Goal: Task Accomplishment & Management: Use online tool/utility

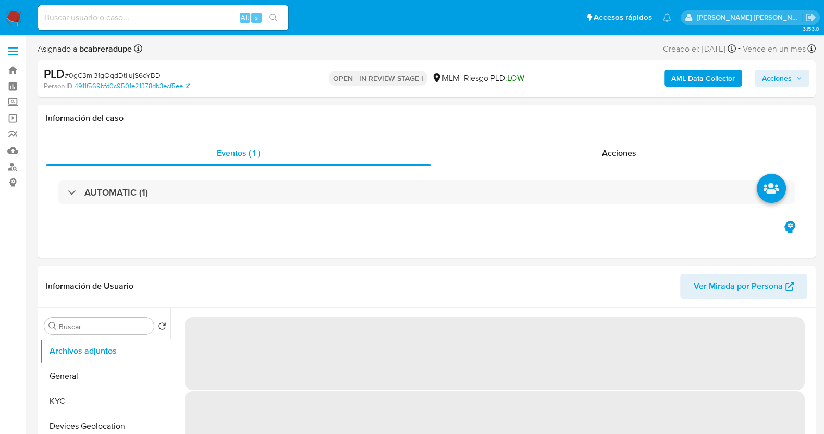
select select "10"
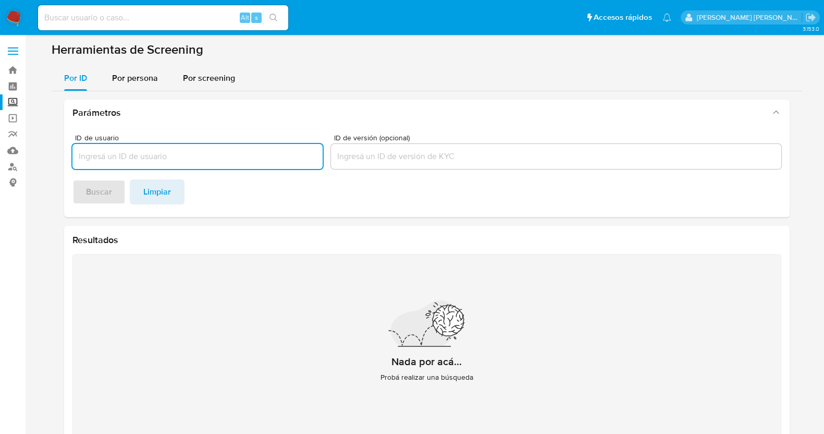
click at [227, 157] on input "ID de usuario" at bounding box center [197, 157] width 250 height 14
type input "MONSERRAT MANZANO TORRES"
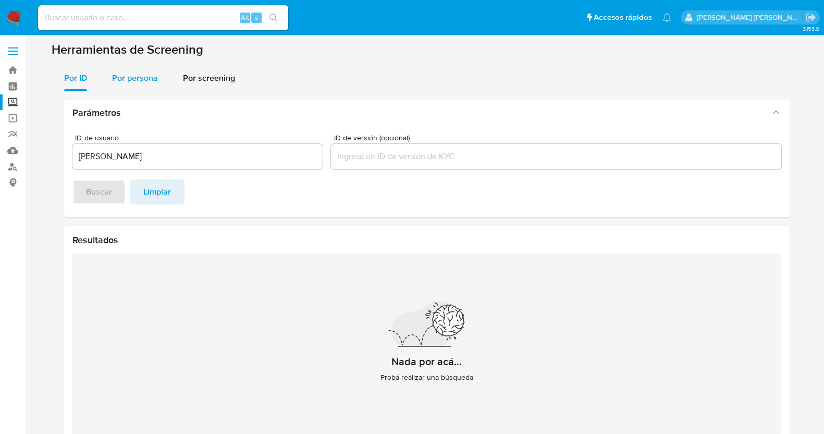
click at [144, 77] on span "Por persona" at bounding box center [135, 78] width 46 height 12
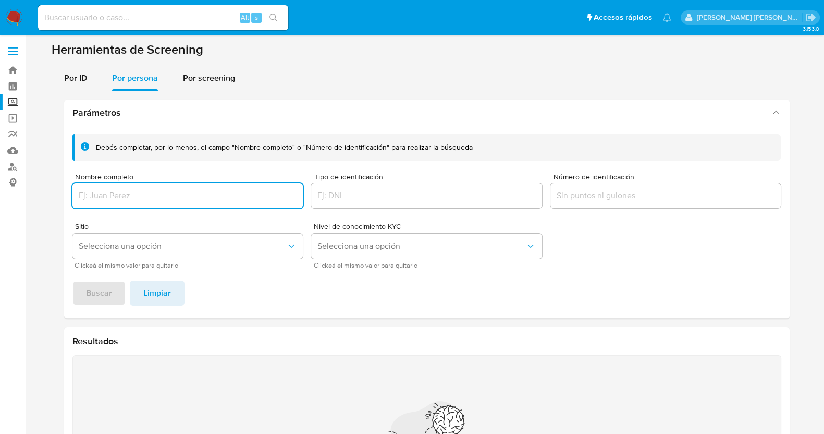
drag, startPoint x: 180, startPoint y: 195, endPoint x: 186, endPoint y: 196, distance: 5.2
click at [181, 195] on input "Nombre completo" at bounding box center [187, 196] width 231 height 14
type input "MONSERRAT MANZANO TORRES"
click at [95, 293] on span "Buscar" at bounding box center [99, 292] width 26 height 23
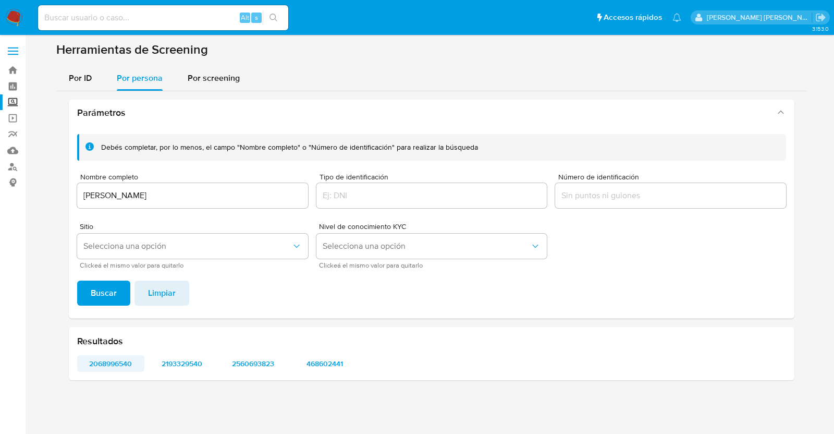
click at [113, 366] on span "2068996540" at bounding box center [110, 363] width 53 height 15
click at [206, 363] on span "2193329540" at bounding box center [182, 363] width 53 height 15
click at [262, 364] on span "2560693823" at bounding box center [253, 363] width 53 height 15
click at [331, 363] on span "468602441" at bounding box center [324, 363] width 53 height 15
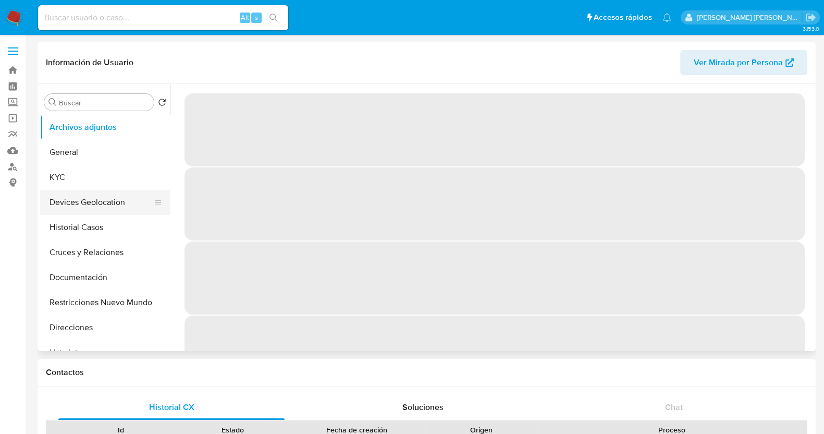
select select "10"
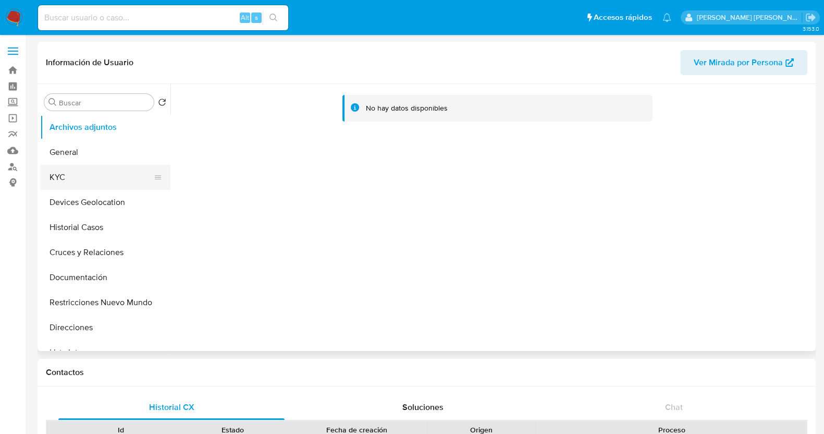
click at [67, 181] on button "KYC" at bounding box center [101, 177] width 122 height 25
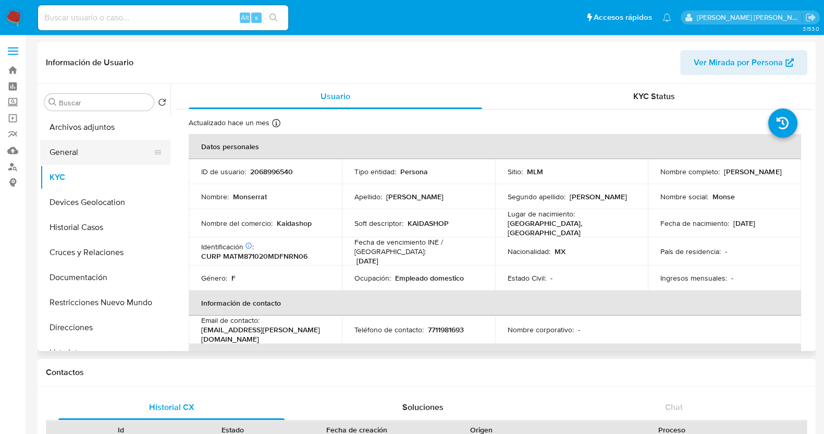
click at [89, 152] on button "General" at bounding box center [101, 152] width 122 height 25
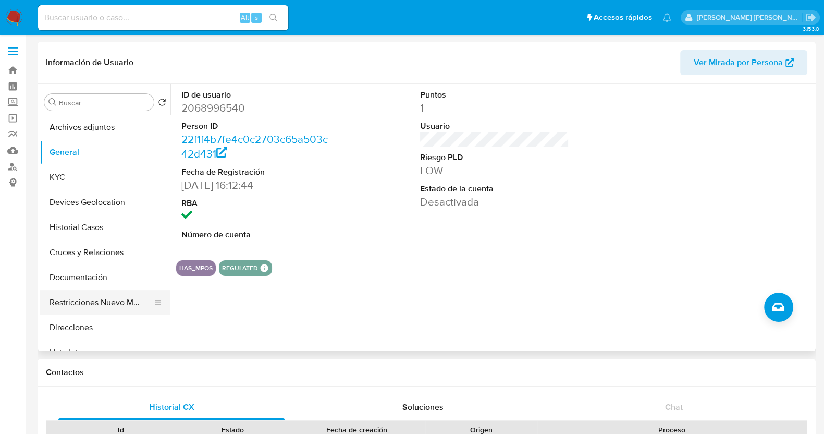
click at [104, 303] on button "Restricciones Nuevo Mundo" at bounding box center [101, 302] width 122 height 25
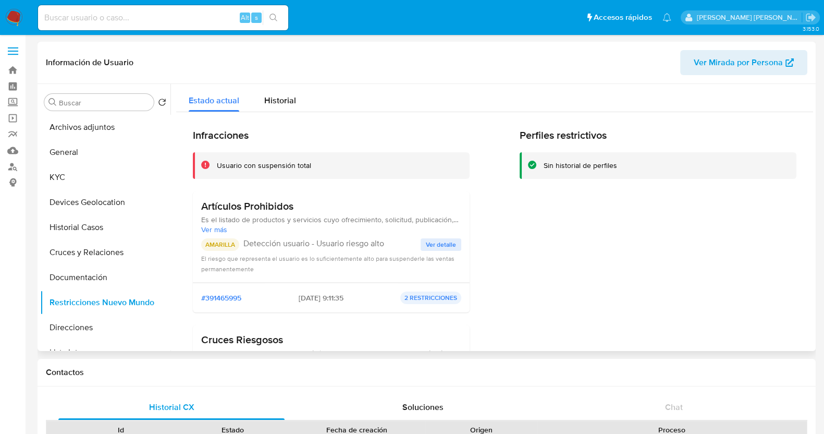
click at [445, 246] on span "Ver detalle" at bounding box center [441, 244] width 30 height 10
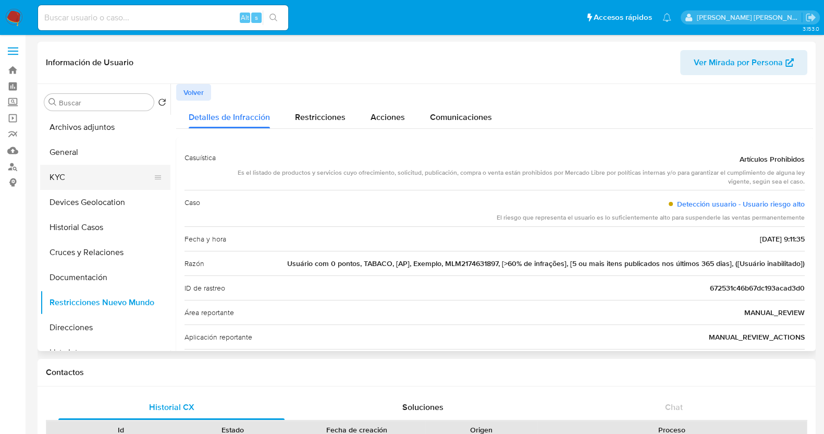
click at [68, 177] on button "KYC" at bounding box center [101, 177] width 122 height 25
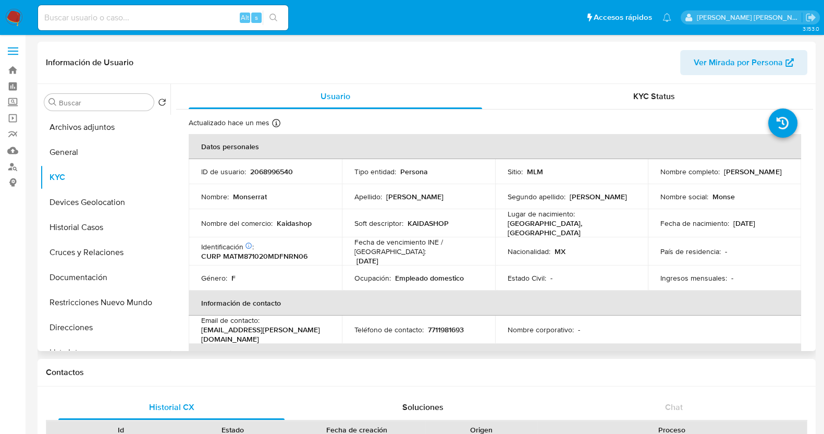
click at [274, 175] on p "2068996540" at bounding box center [271, 171] width 43 height 9
copy p "2068996540"
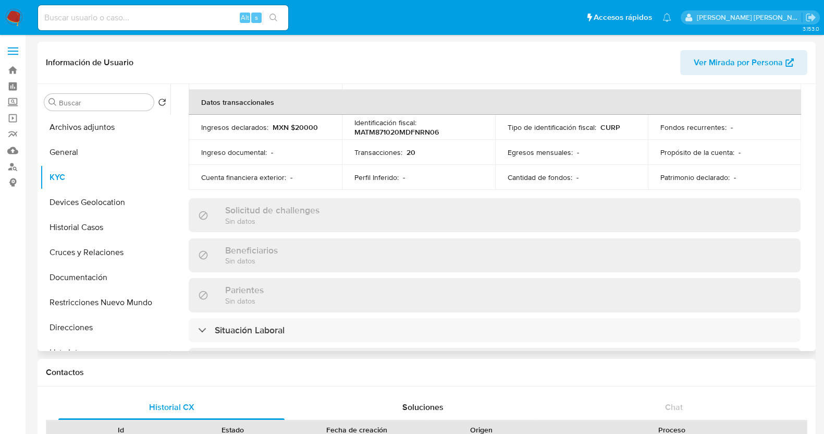
scroll to position [68, 0]
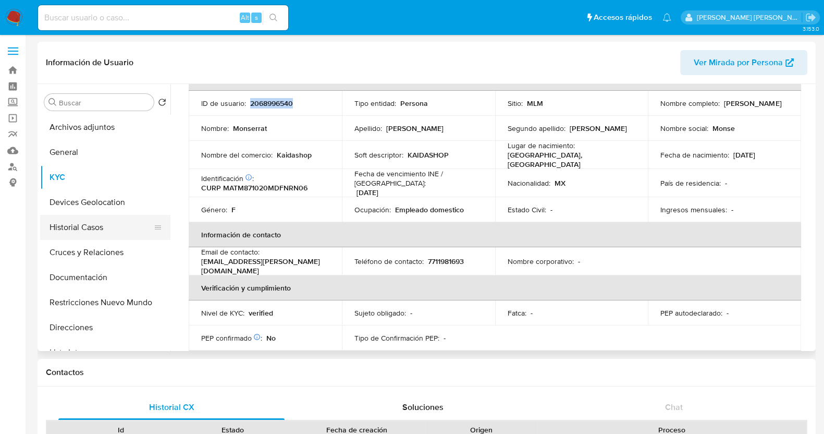
click at [103, 223] on button "Historial Casos" at bounding box center [101, 227] width 122 height 25
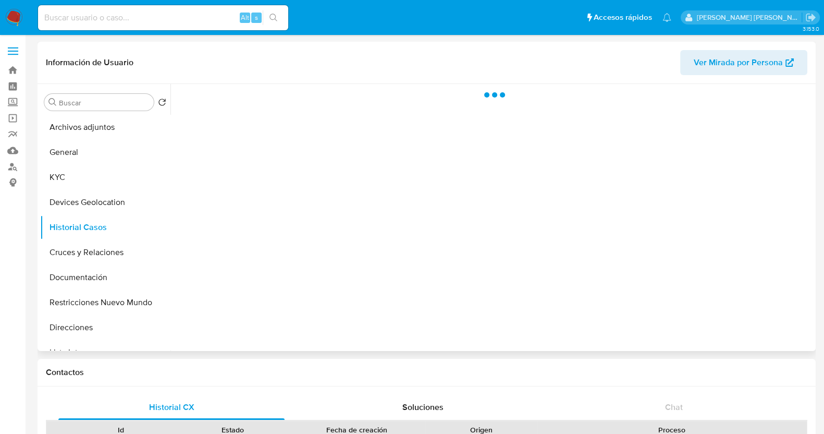
scroll to position [0, 0]
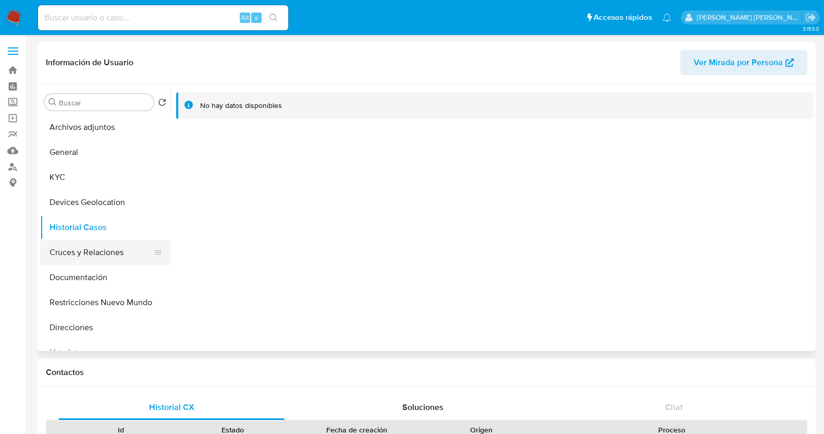
drag, startPoint x: 114, startPoint y: 303, endPoint x: 159, endPoint y: 256, distance: 64.9
click at [115, 303] on button "Restricciones Nuevo Mundo" at bounding box center [105, 302] width 130 height 25
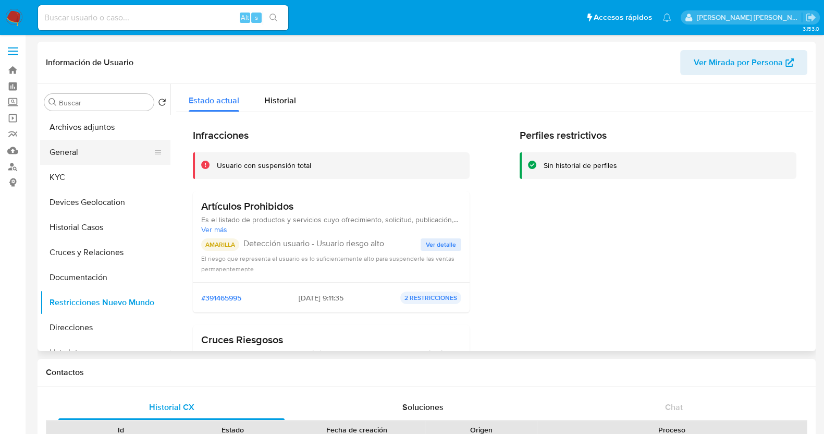
click at [71, 150] on button "General" at bounding box center [101, 152] width 122 height 25
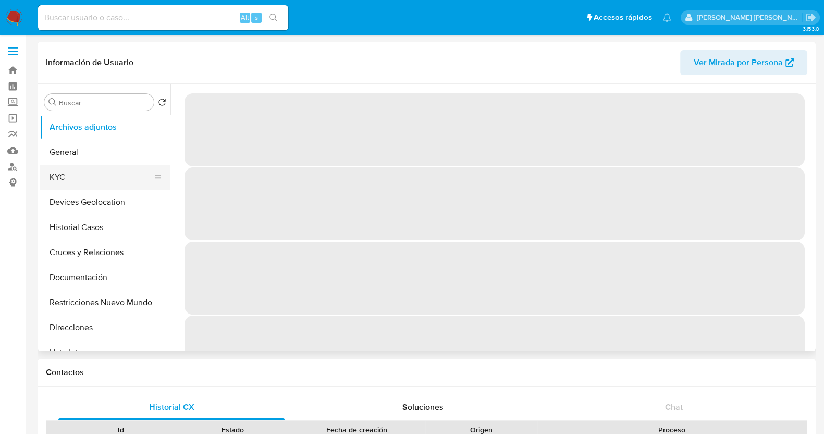
select select "10"
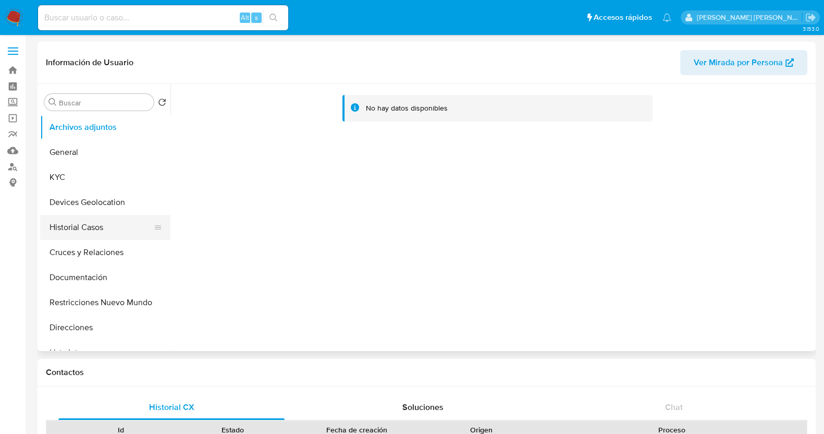
click at [89, 229] on button "Historial Casos" at bounding box center [101, 227] width 122 height 25
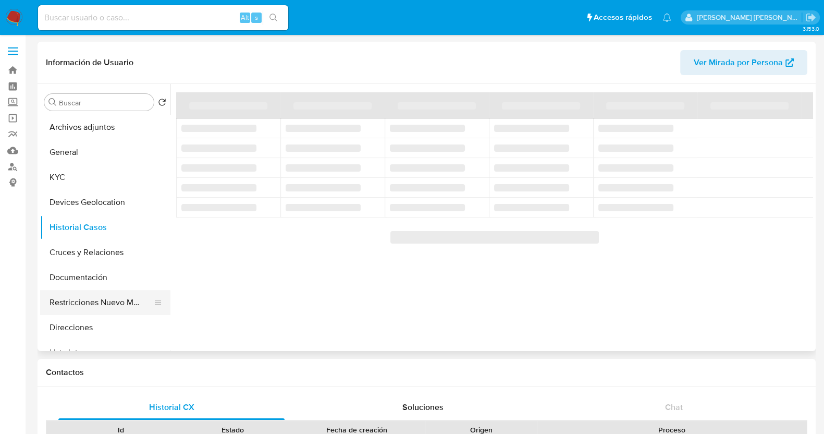
click at [125, 306] on button "Restricciones Nuevo Mundo" at bounding box center [101, 302] width 122 height 25
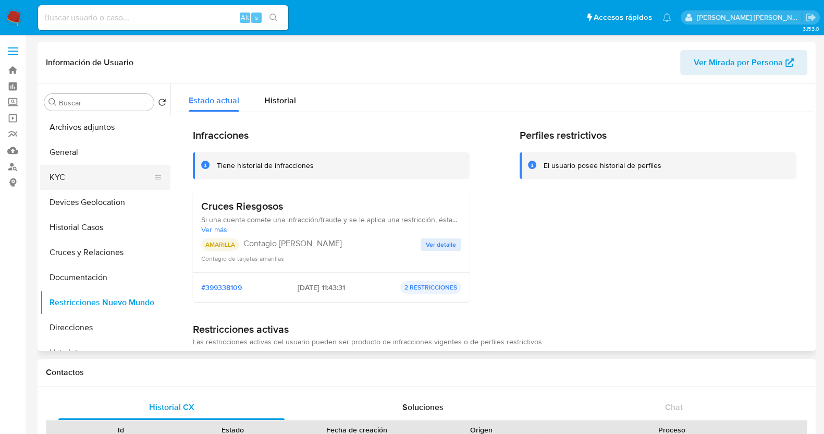
click at [89, 178] on button "KYC" at bounding box center [101, 177] width 122 height 25
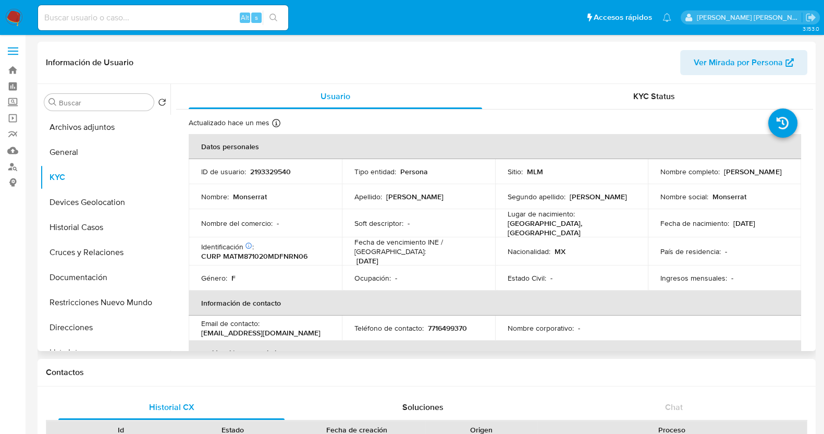
click at [279, 168] on p "2193329540" at bounding box center [270, 171] width 41 height 9
copy p "2193329540"
click at [497, 265] on td "Estado Civil : -" at bounding box center [571, 277] width 153 height 25
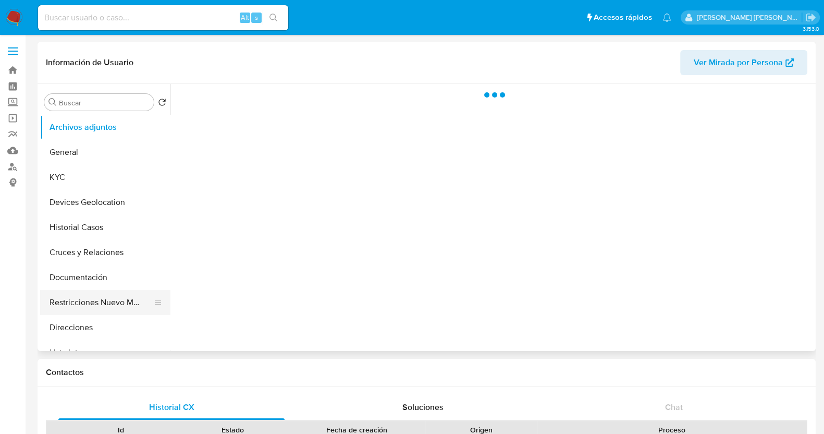
click at [116, 304] on button "Restricciones Nuevo Mundo" at bounding box center [101, 302] width 122 height 25
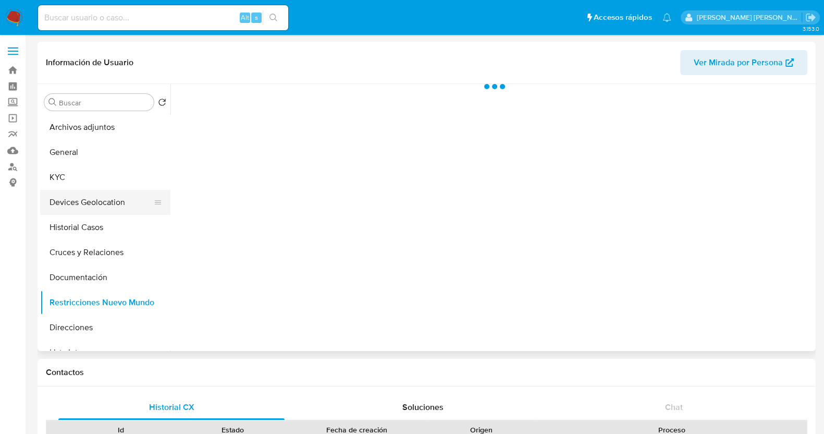
select select "10"
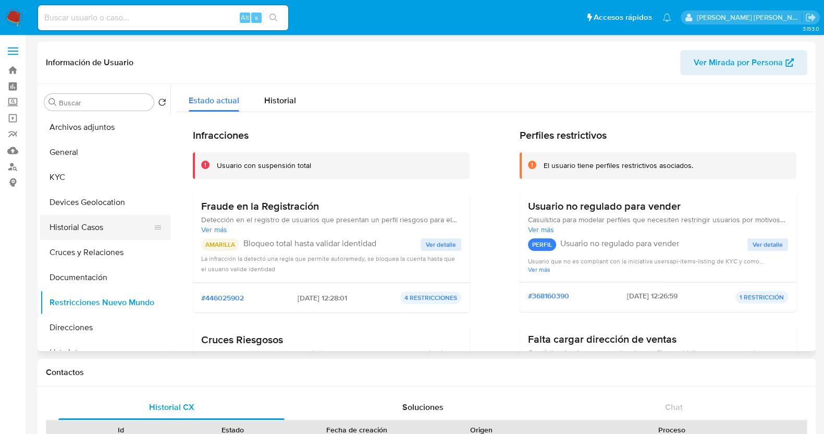
click at [86, 222] on button "Historial Casos" at bounding box center [101, 227] width 122 height 25
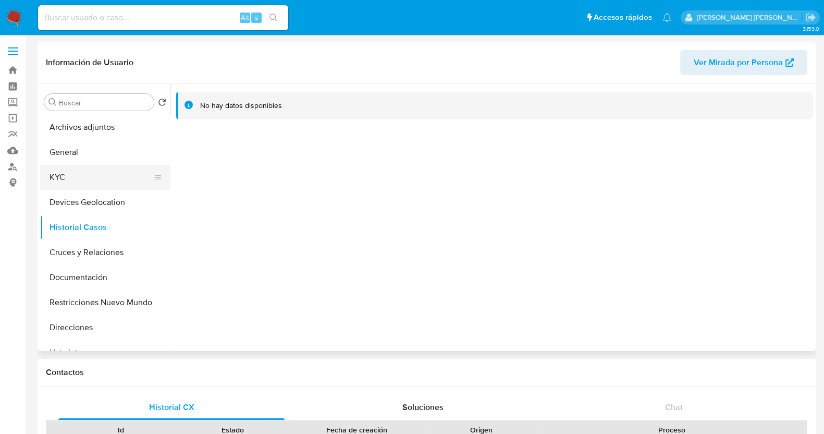
click at [92, 181] on button "KYC" at bounding box center [101, 177] width 122 height 25
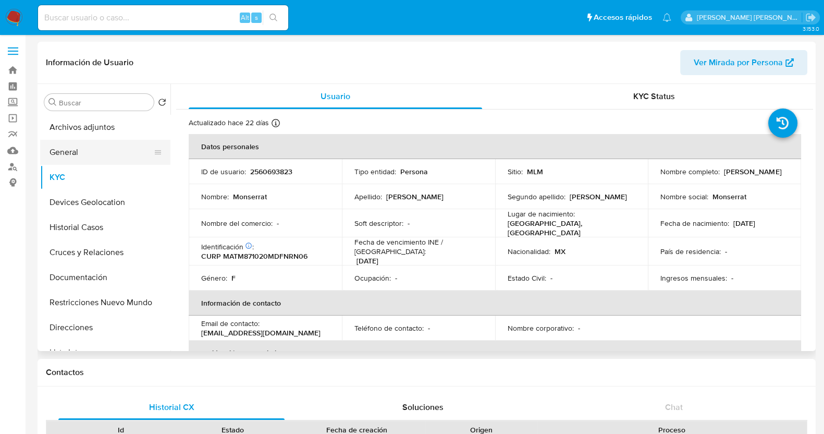
click at [96, 156] on button "General" at bounding box center [101, 152] width 122 height 25
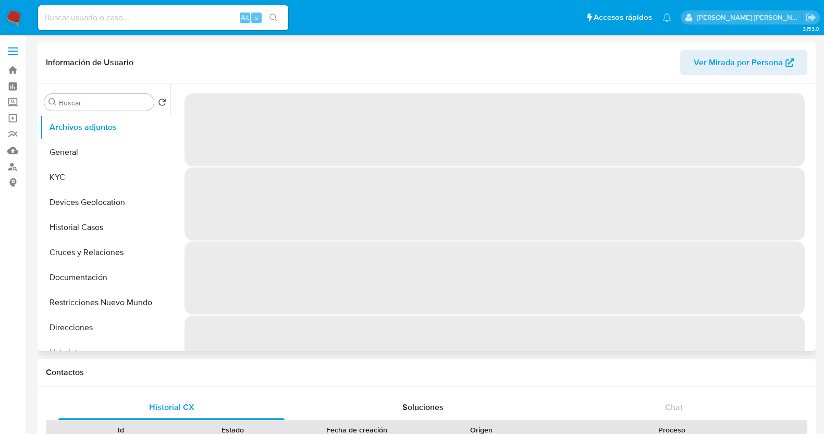
select select "10"
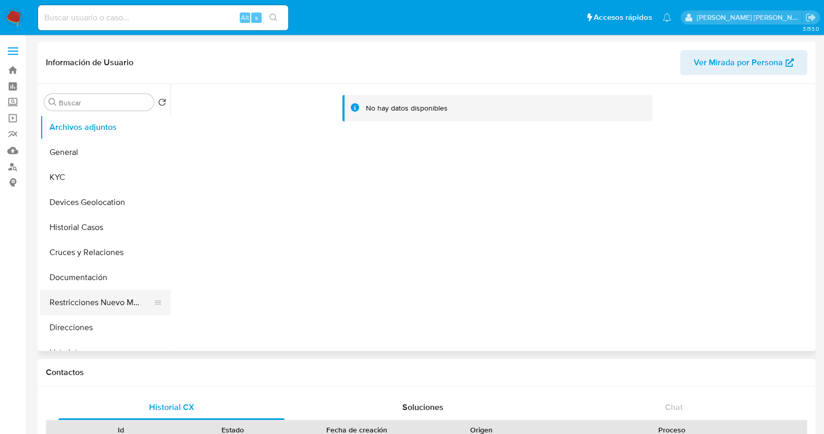
click at [124, 306] on button "Restricciones Nuevo Mundo" at bounding box center [101, 302] width 122 height 25
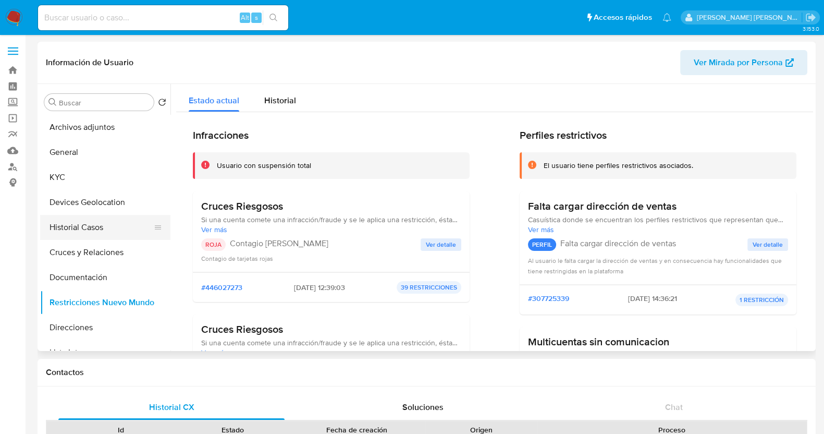
click at [102, 231] on button "Historial Casos" at bounding box center [101, 227] width 122 height 25
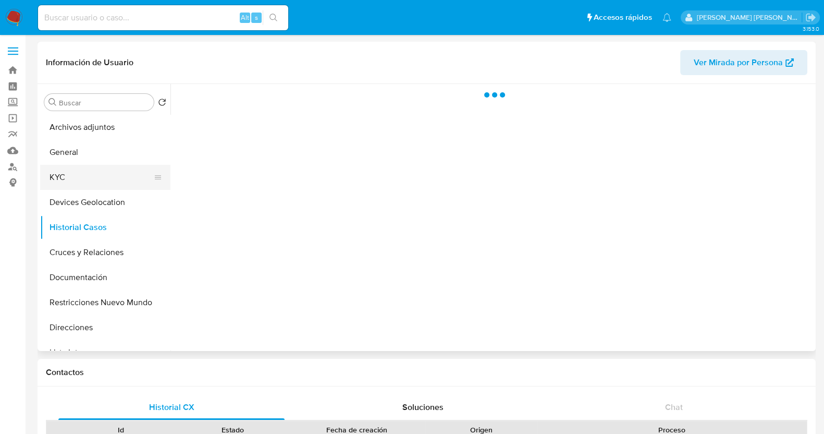
click at [75, 173] on button "KYC" at bounding box center [101, 177] width 122 height 25
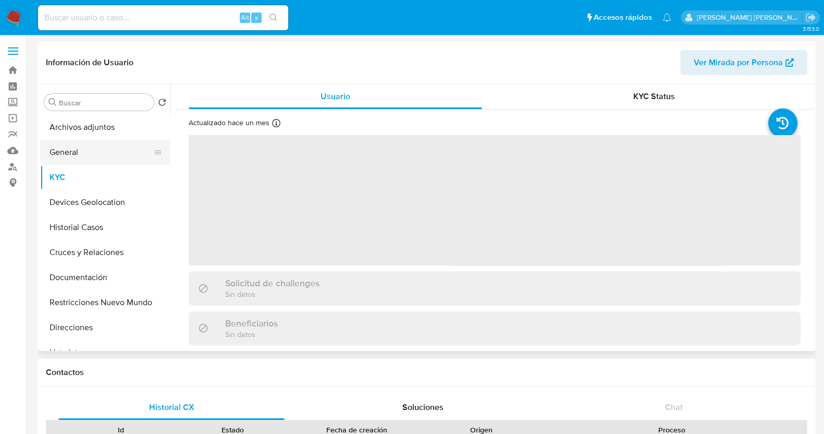
click at [92, 155] on button "General" at bounding box center [101, 152] width 122 height 25
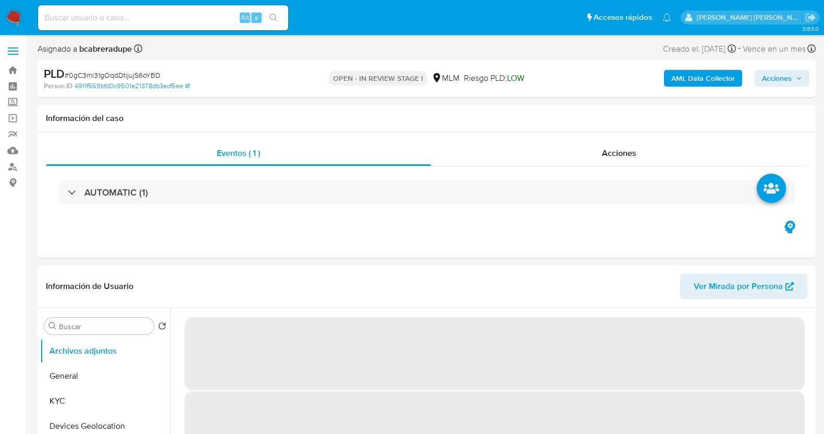
select select "10"
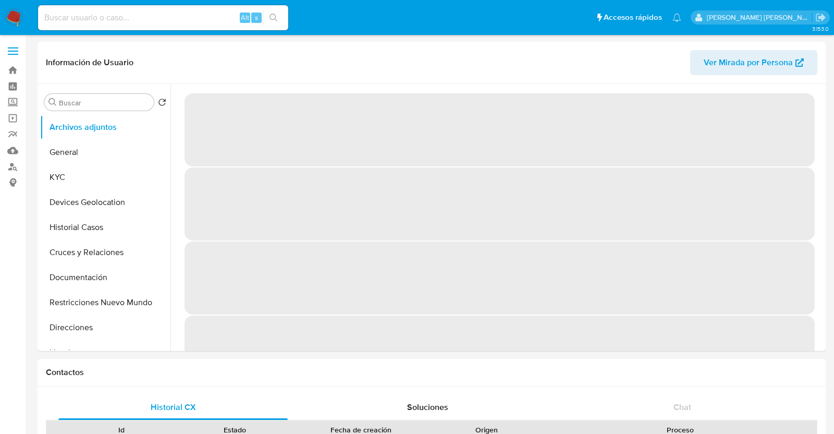
select select "10"
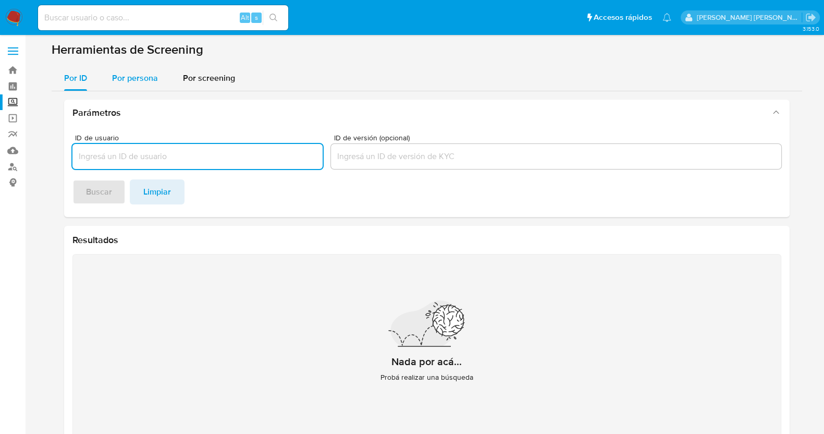
click at [124, 80] on span "Por persona" at bounding box center [135, 78] width 46 height 12
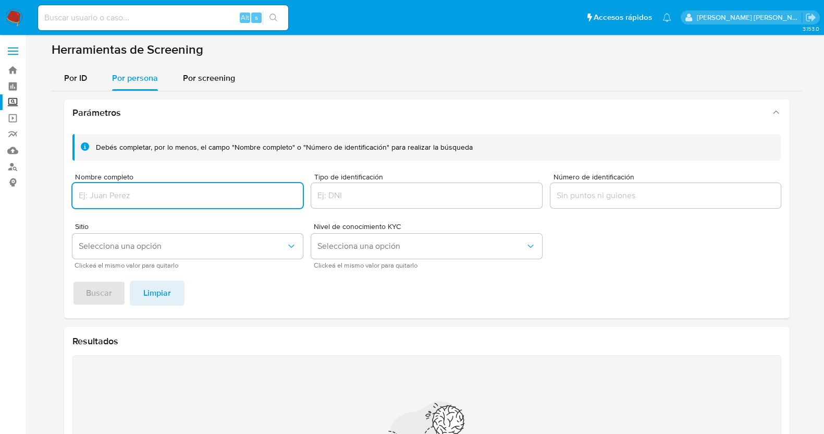
click at [204, 195] on input "Nombre completo" at bounding box center [187, 196] width 231 height 14
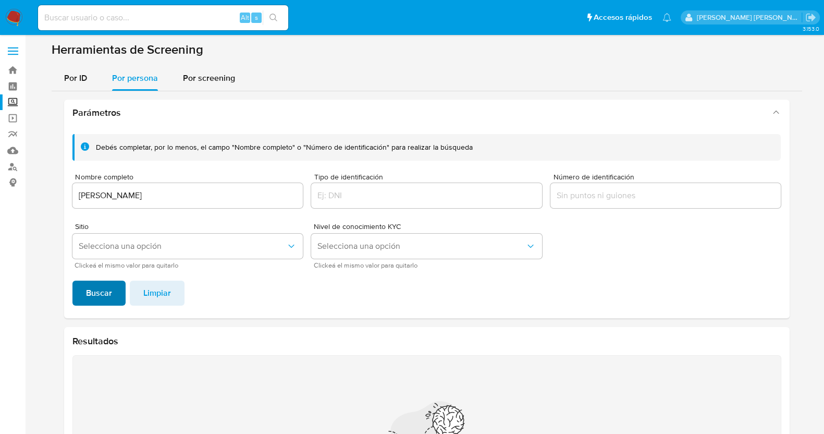
click at [109, 297] on span "Buscar" at bounding box center [99, 292] width 26 height 23
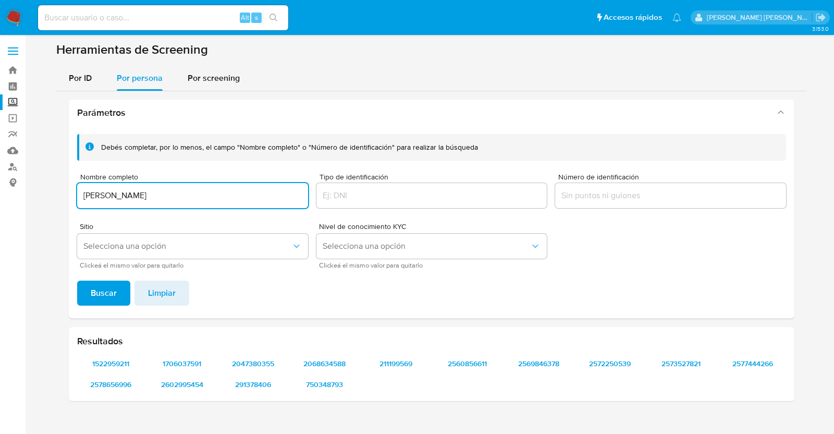
drag, startPoint x: 230, startPoint y: 192, endPoint x: 29, endPoint y: 192, distance: 201.2
click at [29, 192] on main "3.153.0" at bounding box center [417, 217] width 834 height 434
type input "[PERSON_NAME]"
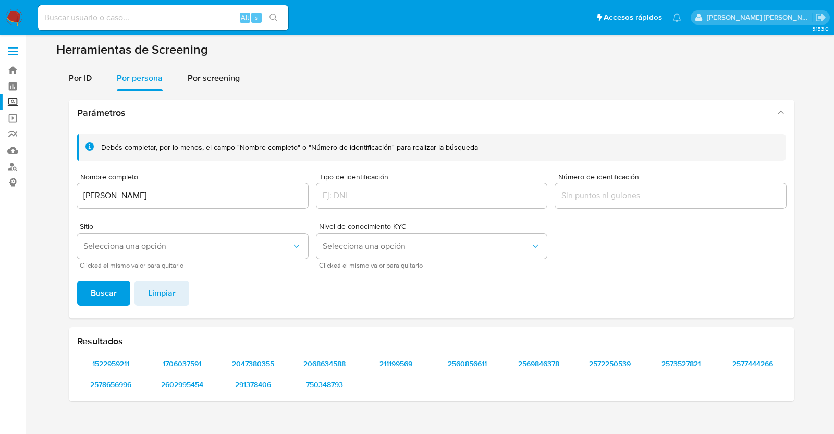
click at [115, 278] on div "Debés completar, por lo menos, el campo "Nombre completo" o "Número de identifi…" at bounding box center [431, 222] width 725 height 192
click at [112, 296] on span "Buscar" at bounding box center [104, 292] width 26 height 23
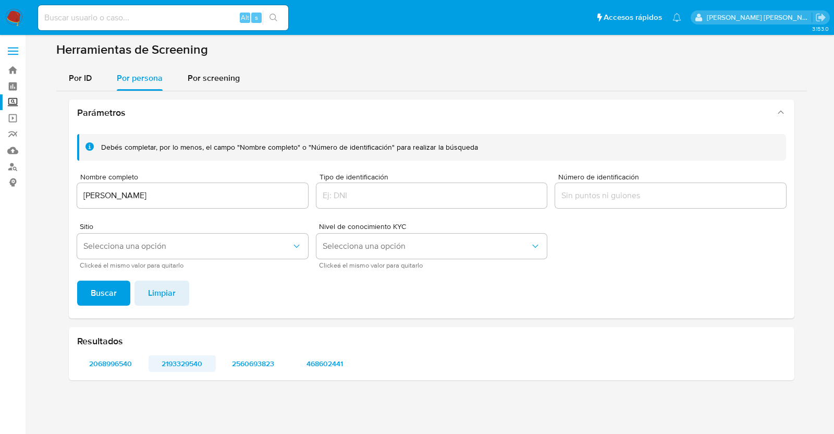
click at [189, 366] on span "2193329540" at bounding box center [182, 363] width 53 height 15
click at [117, 367] on span "2068996540" at bounding box center [110, 363] width 53 height 15
click at [276, 367] on span "2560693823" at bounding box center [253, 363] width 53 height 15
click at [338, 362] on span "468602441" at bounding box center [324, 363] width 53 height 15
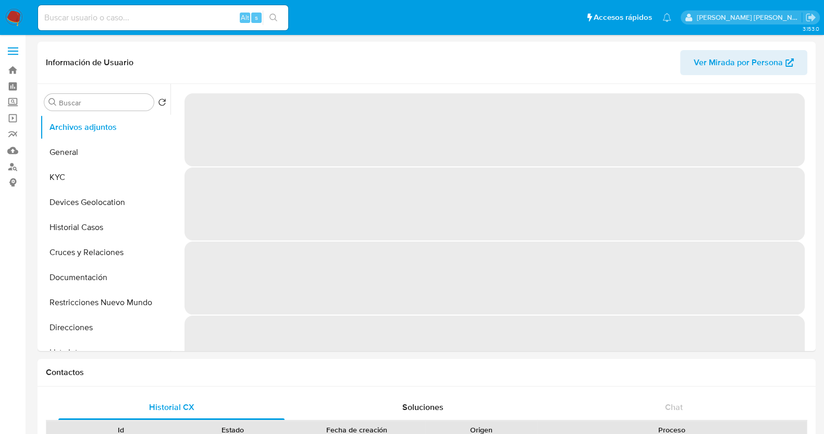
select select "10"
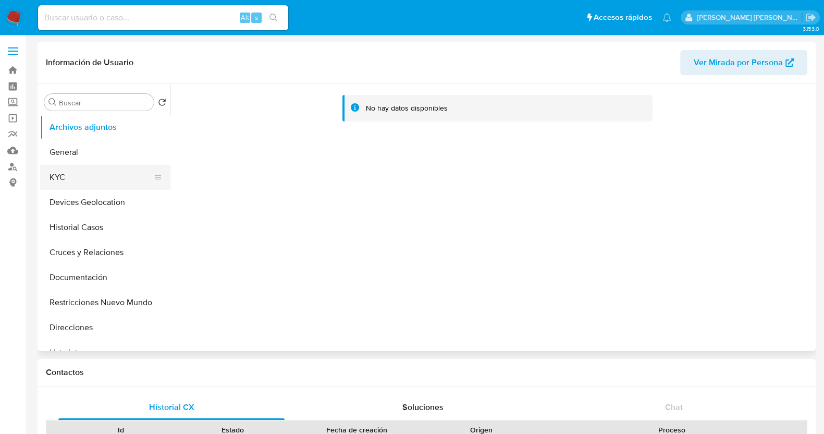
click at [87, 183] on button "KYC" at bounding box center [101, 177] width 122 height 25
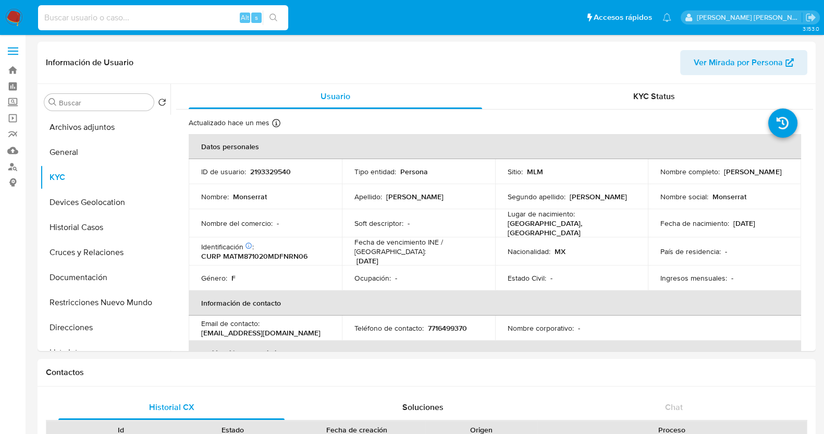
click at [134, 16] on input at bounding box center [163, 18] width 250 height 14
paste input "750348793"
type input "750348793"
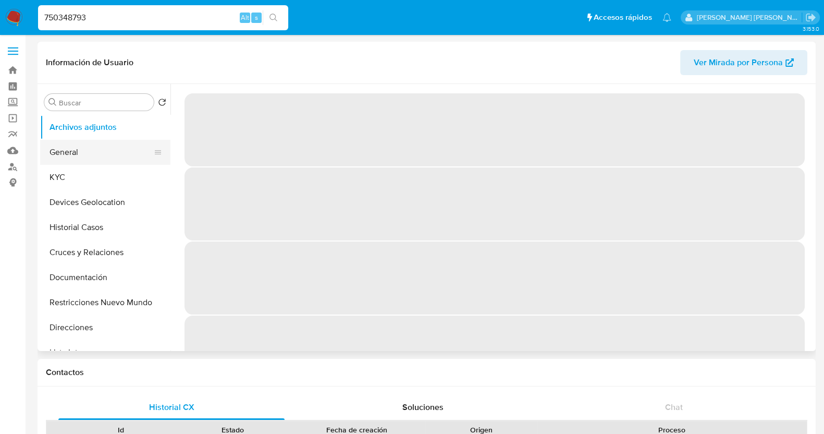
select select "10"
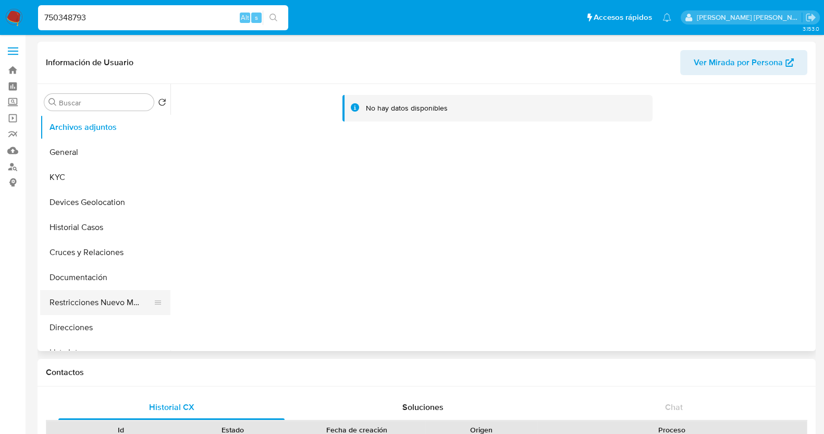
click at [126, 300] on button "Restricciones Nuevo Mundo" at bounding box center [101, 302] width 122 height 25
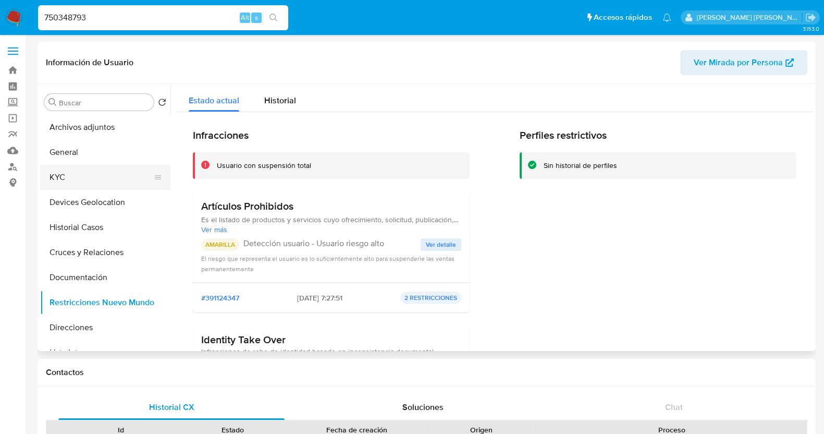
click at [73, 174] on button "KYC" at bounding box center [101, 177] width 122 height 25
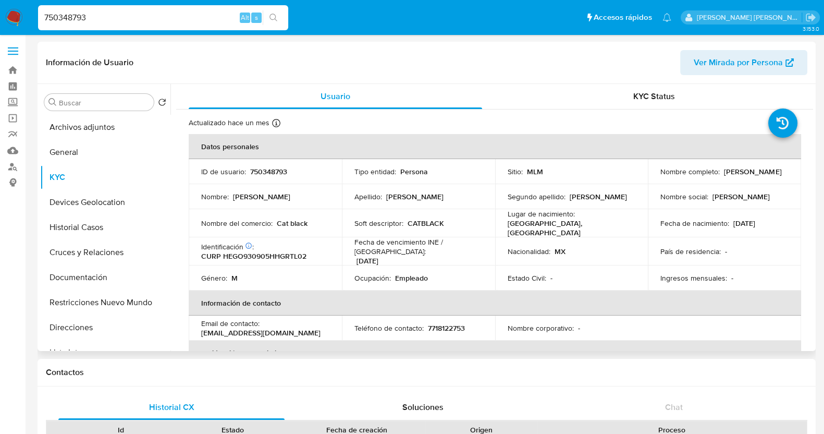
click at [270, 170] on p "750348793" at bounding box center [268, 171] width 37 height 9
copy p "750348793"
click at [123, 303] on button "Restricciones Nuevo Mundo" at bounding box center [101, 302] width 122 height 25
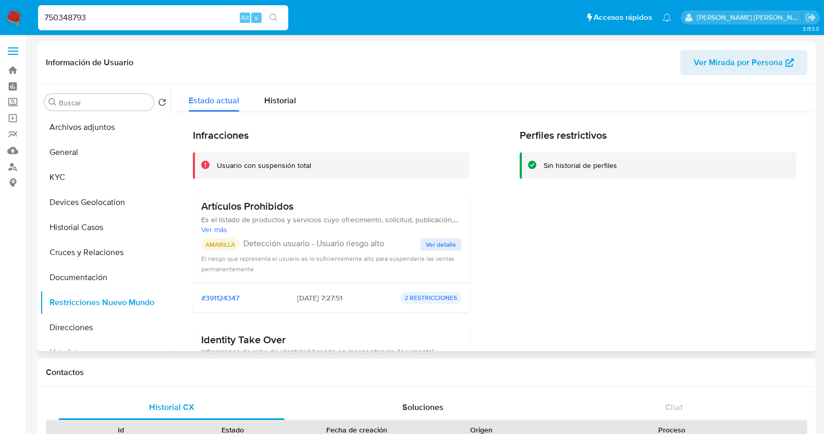
click at [453, 239] on span "Ver detalle" at bounding box center [441, 244] width 30 height 10
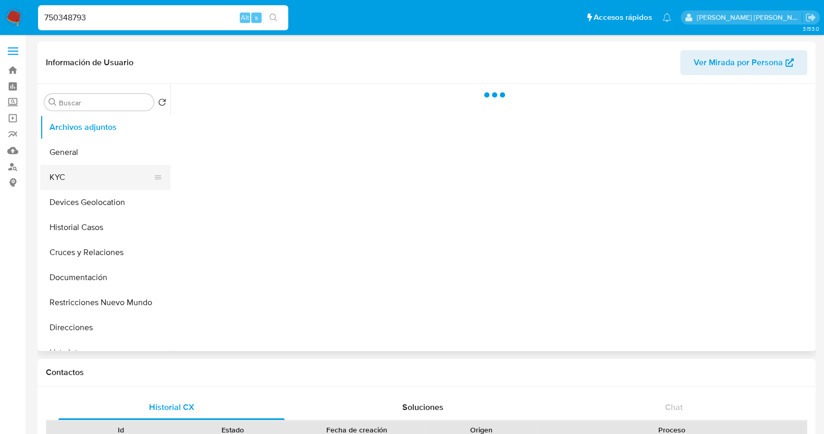
click at [94, 184] on button "KYC" at bounding box center [101, 177] width 122 height 25
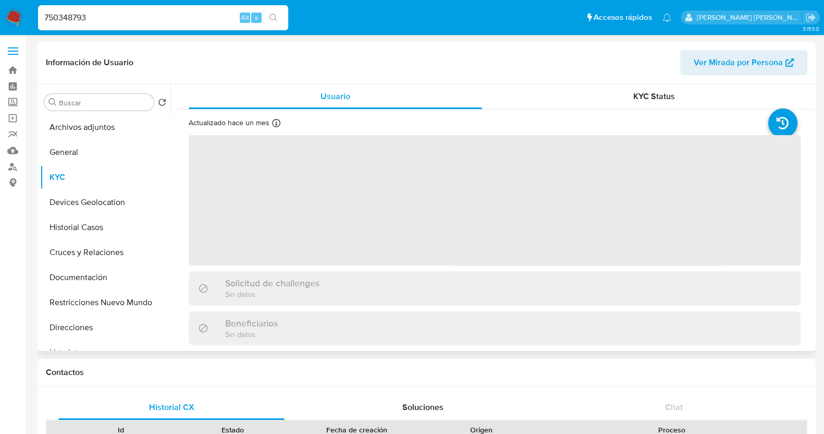
select select "10"
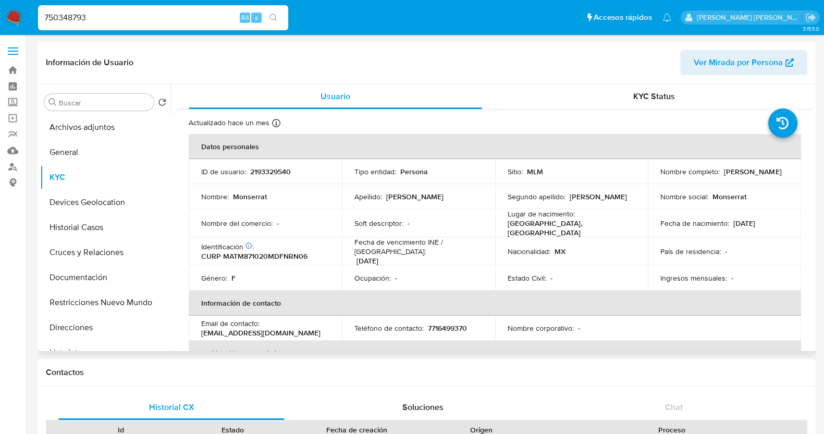
click at [274, 175] on p "2193329540" at bounding box center [270, 171] width 41 height 9
copy p "2193329540"
drag, startPoint x: 658, startPoint y: 175, endPoint x: 753, endPoint y: 178, distance: 94.9
click at [753, 176] on div "Nombre completo : Monserrat Manzano Torres" at bounding box center [724, 171] width 128 height 9
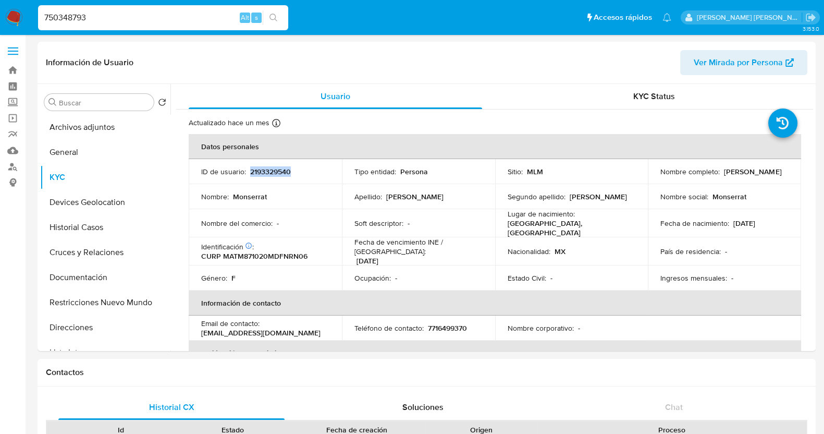
copy p "[PERSON_NAME]"
click at [546, 229] on p "MEXICO, DISTRITO FEDERAL" at bounding box center [570, 227] width 124 height 19
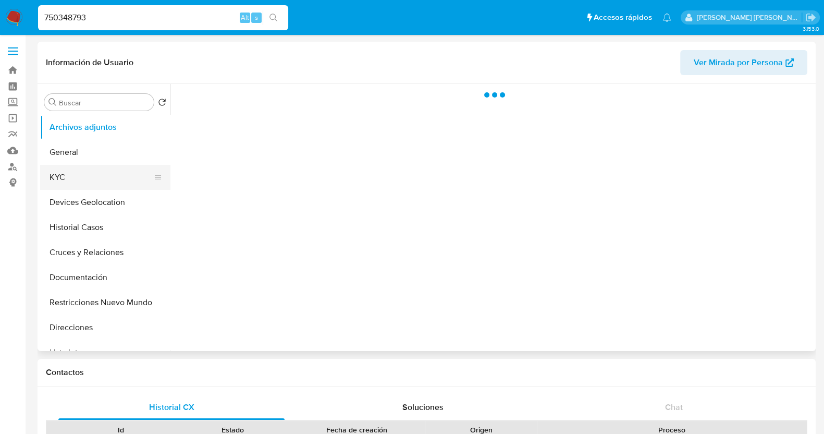
drag, startPoint x: 66, startPoint y: 182, endPoint x: 84, endPoint y: 179, distance: 18.0
click at [66, 181] on button "KYC" at bounding box center [101, 177] width 122 height 25
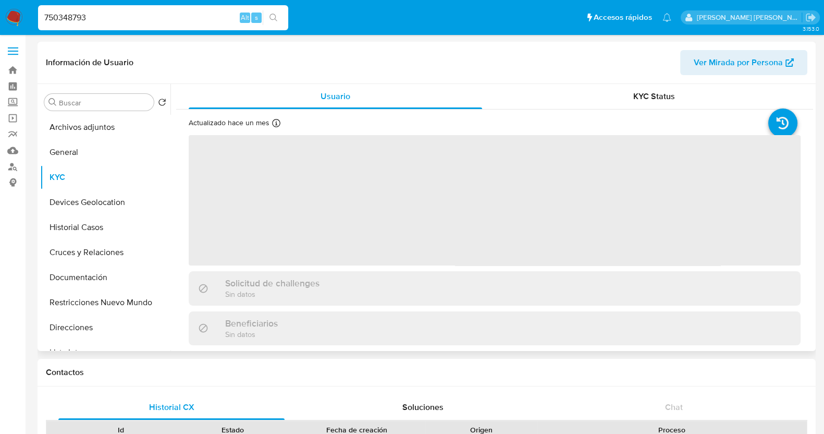
select select "10"
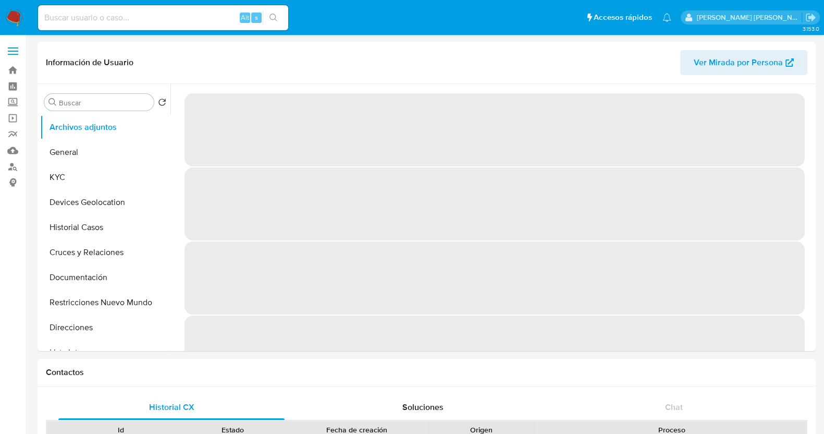
select select "10"
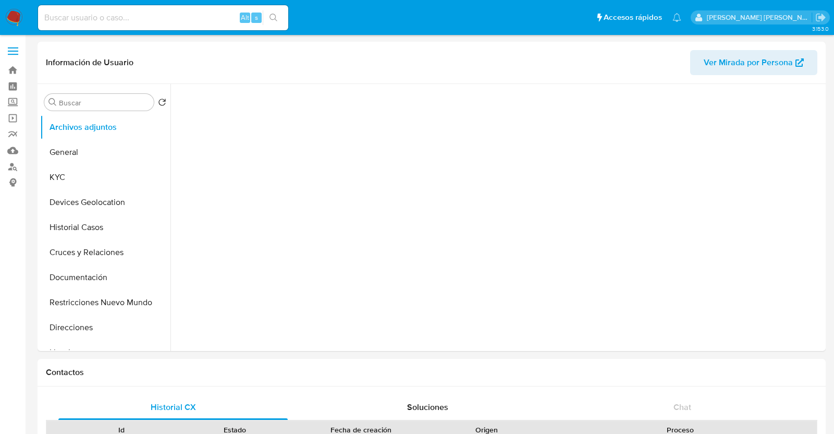
select select "10"
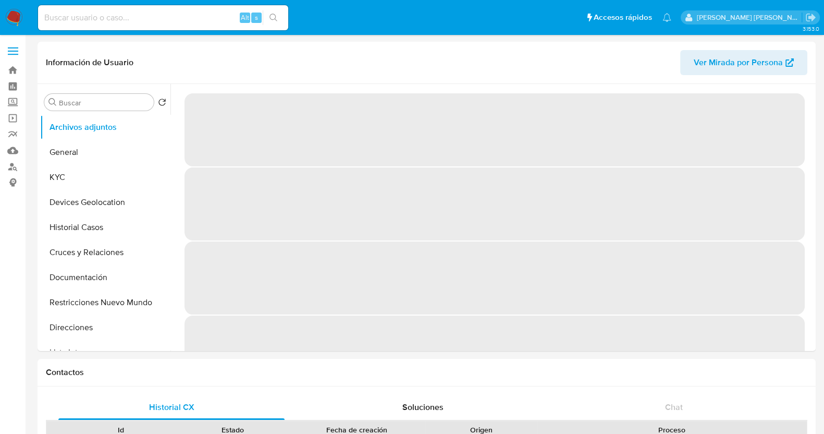
select select "10"
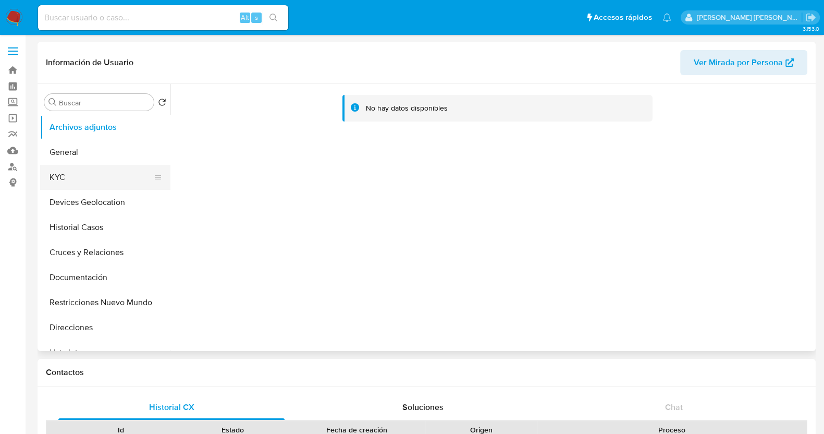
click at [65, 169] on button "KYC" at bounding box center [101, 177] width 122 height 25
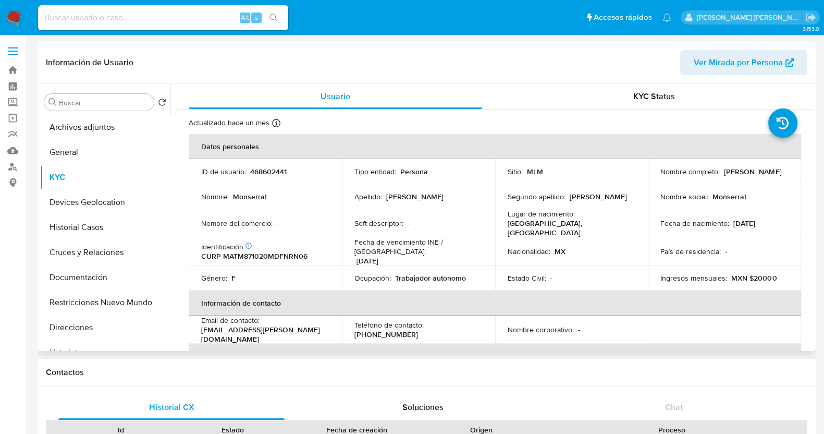
click at [275, 169] on p "468602441" at bounding box center [268, 171] width 36 height 9
copy p "468602441"
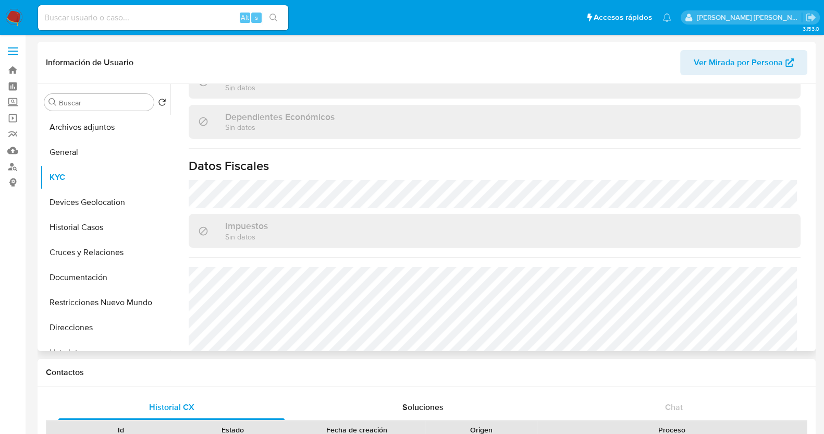
scroll to position [655, 0]
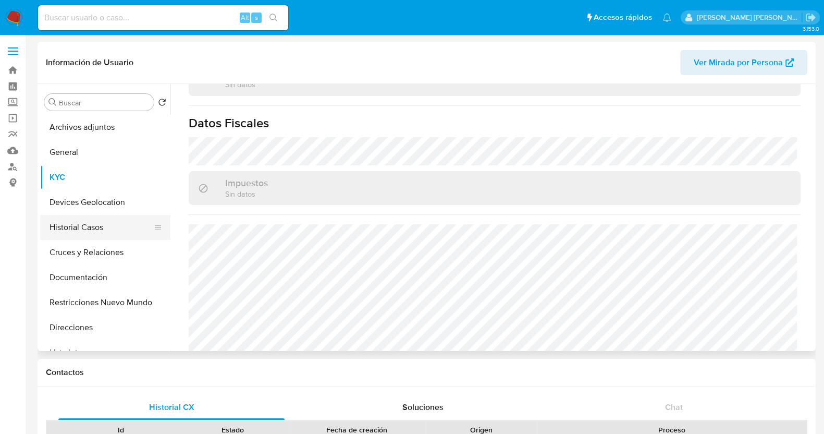
click at [81, 231] on button "Historial Casos" at bounding box center [101, 227] width 122 height 25
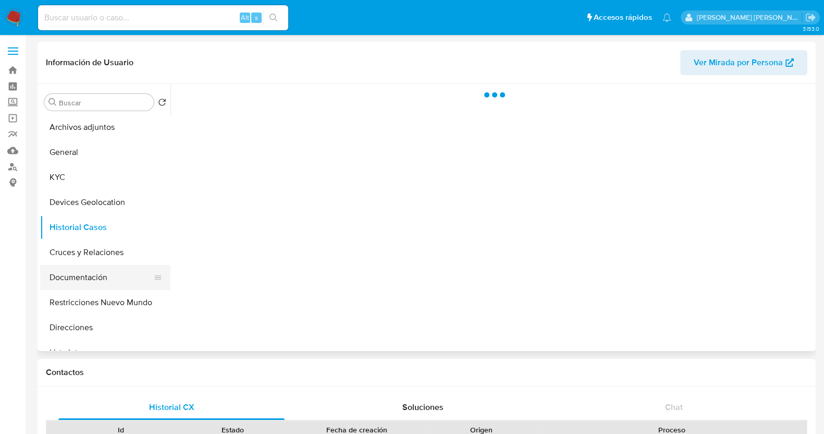
scroll to position [0, 0]
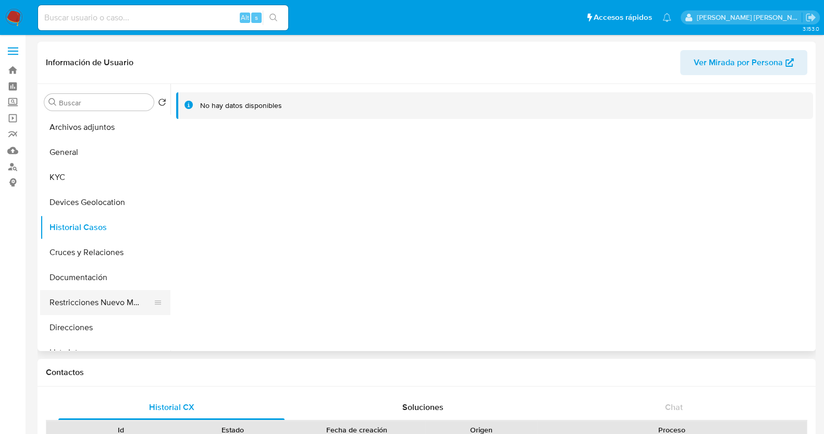
click at [108, 298] on button "Restricciones Nuevo Mundo" at bounding box center [101, 302] width 122 height 25
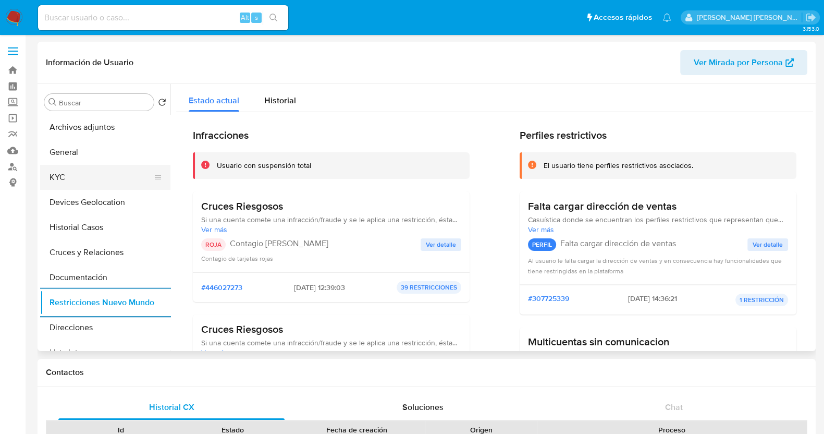
click at [68, 173] on button "KYC" at bounding box center [101, 177] width 122 height 25
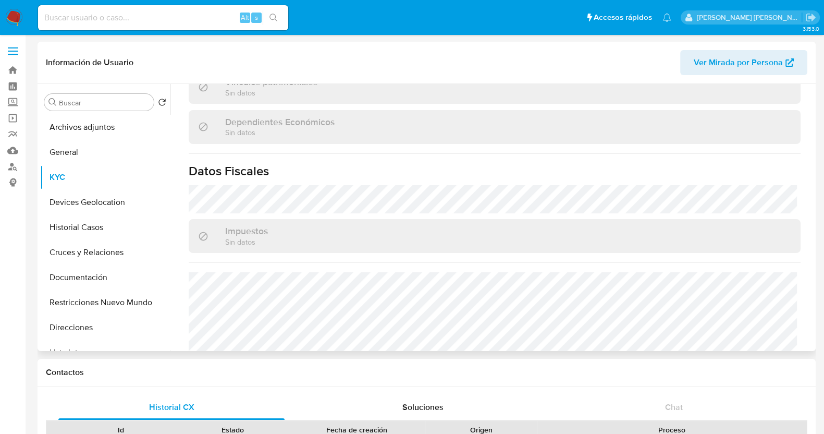
scroll to position [655, 0]
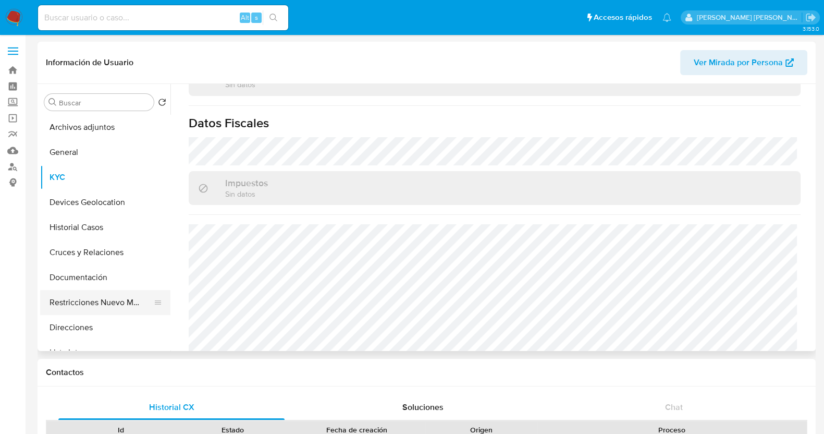
click at [105, 302] on button "Restricciones Nuevo Mundo" at bounding box center [101, 302] width 122 height 25
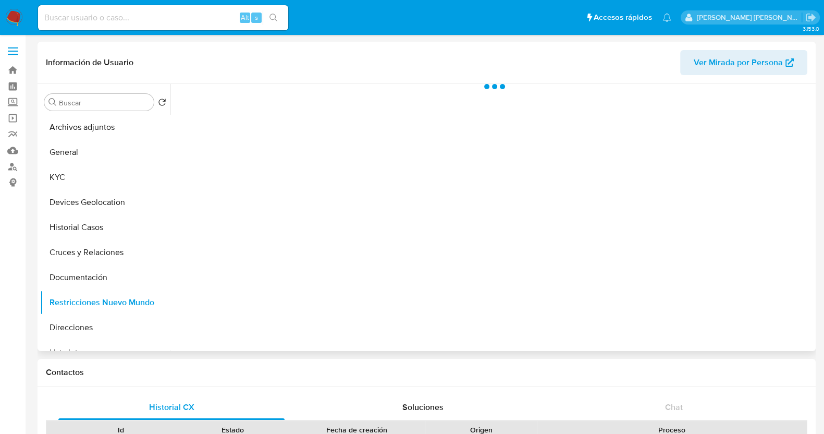
scroll to position [0, 0]
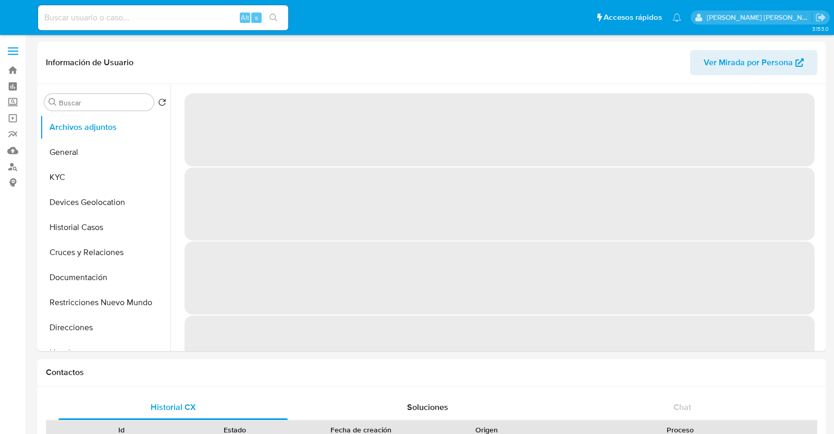
select select "10"
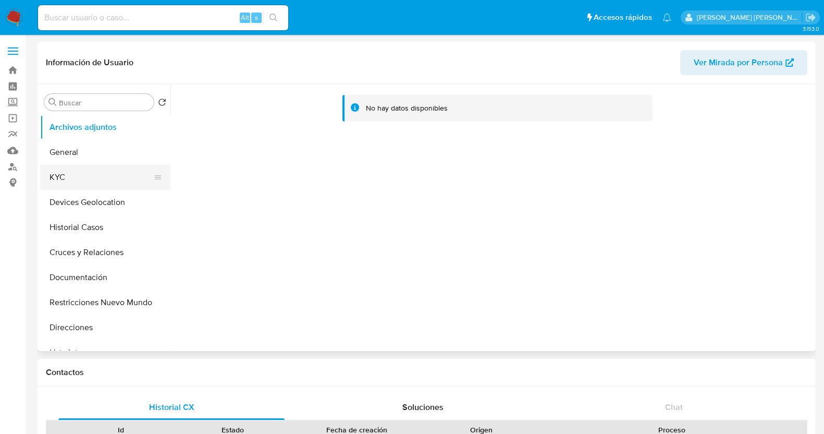
click at [70, 180] on button "KYC" at bounding box center [101, 177] width 122 height 25
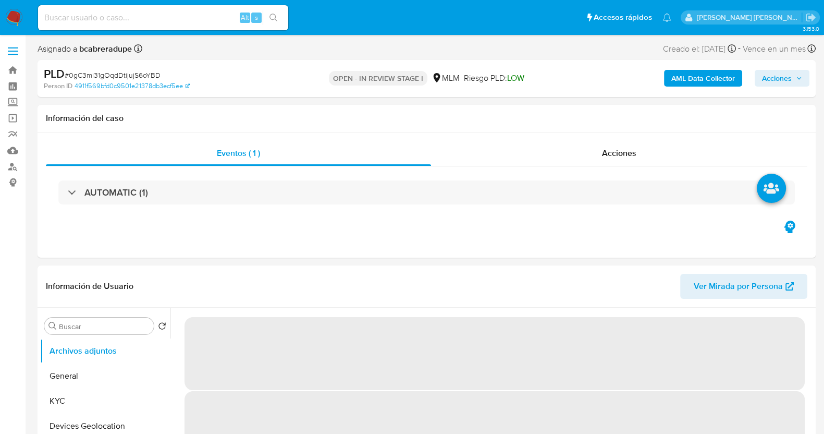
select select "10"
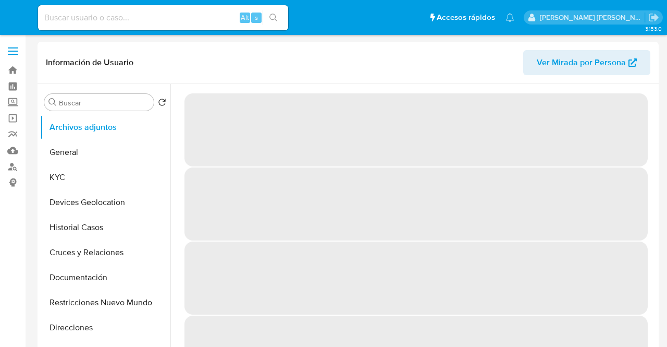
select select "10"
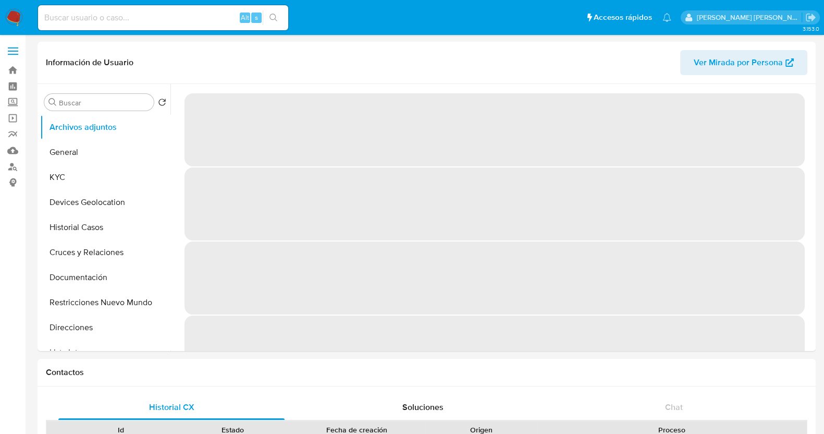
select select "10"
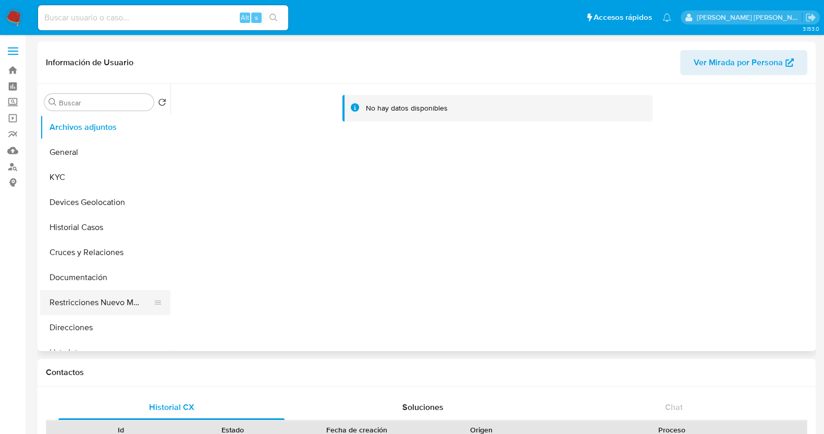
click at [97, 299] on button "Restricciones Nuevo Mundo" at bounding box center [101, 302] width 122 height 25
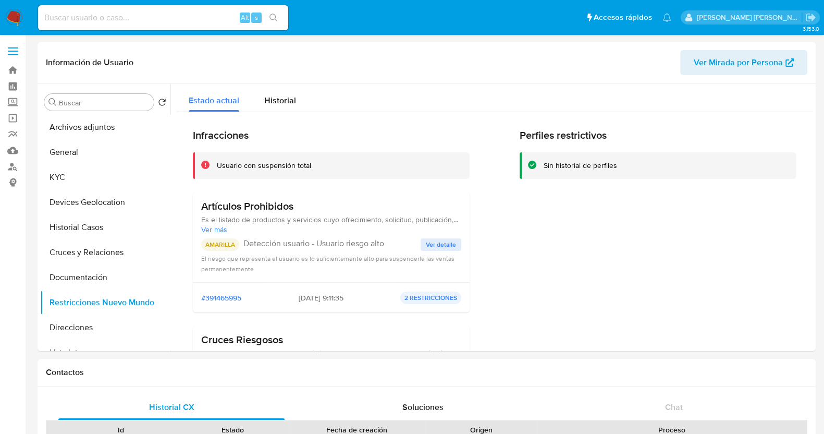
click at [445, 240] on span "Ver detalle" at bounding box center [441, 244] width 30 height 10
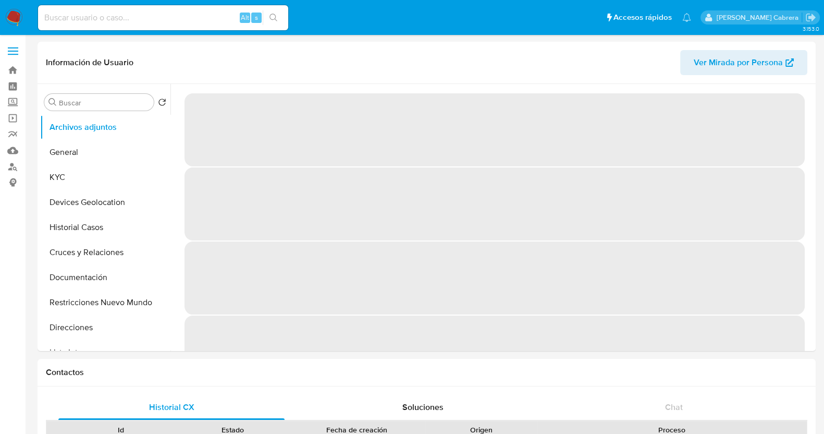
select select "10"
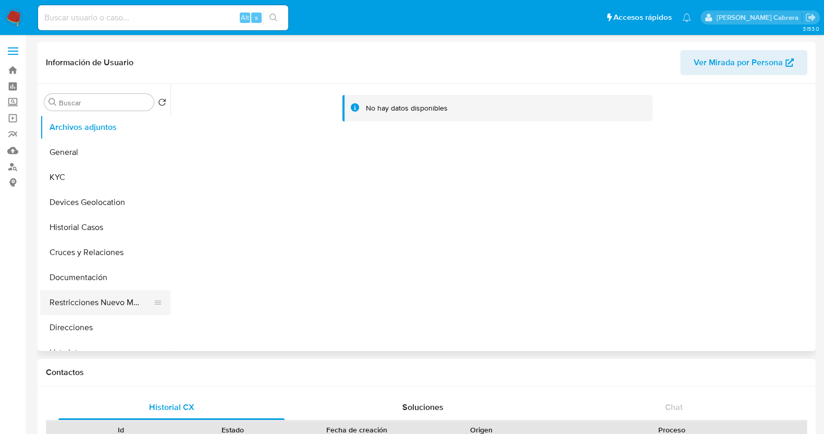
click at [110, 298] on button "Restricciones Nuevo Mundo" at bounding box center [101, 302] width 122 height 25
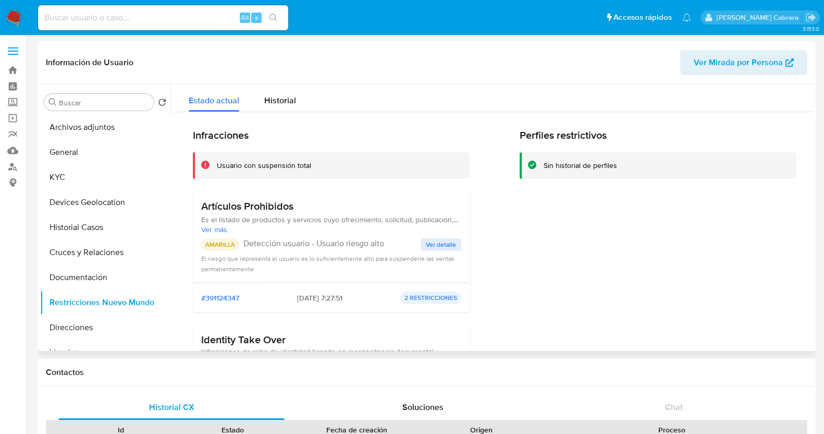
click at [438, 242] on span "Ver detalle" at bounding box center [441, 244] width 30 height 10
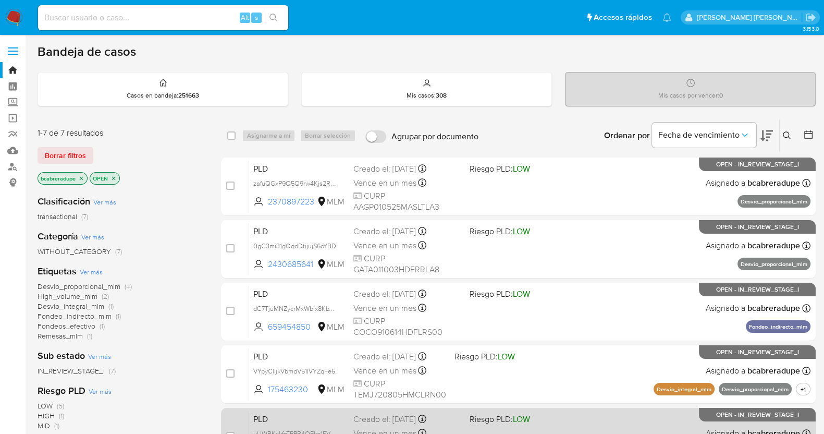
scroll to position [201, 0]
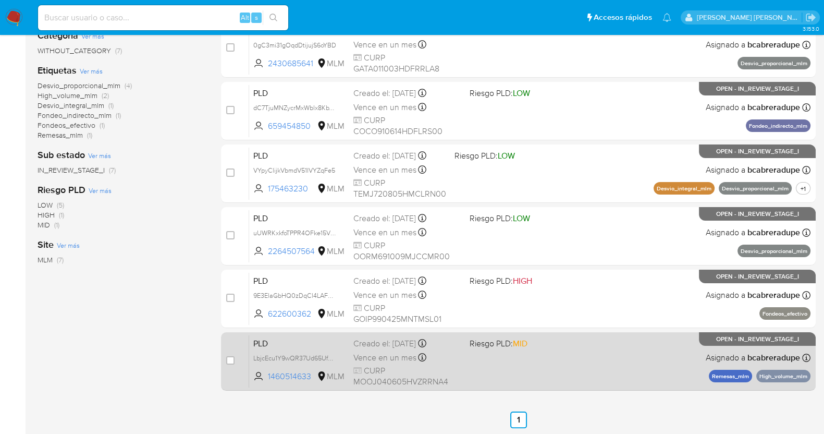
click at [379, 361] on span "Vence en un mes" at bounding box center [384, 357] width 63 height 11
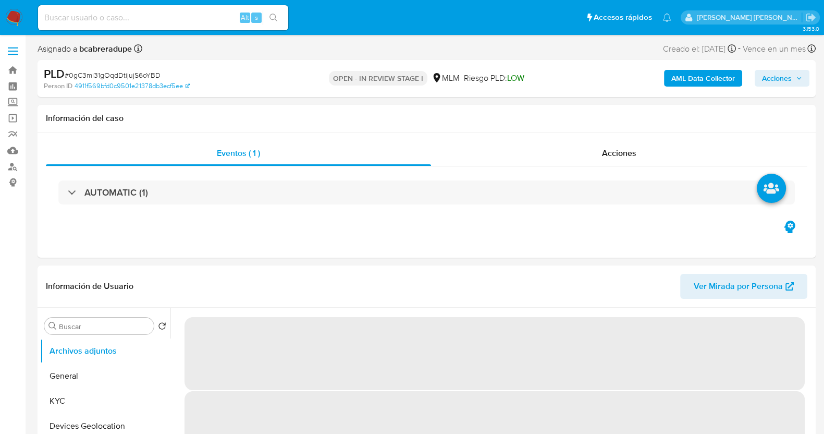
select select "10"
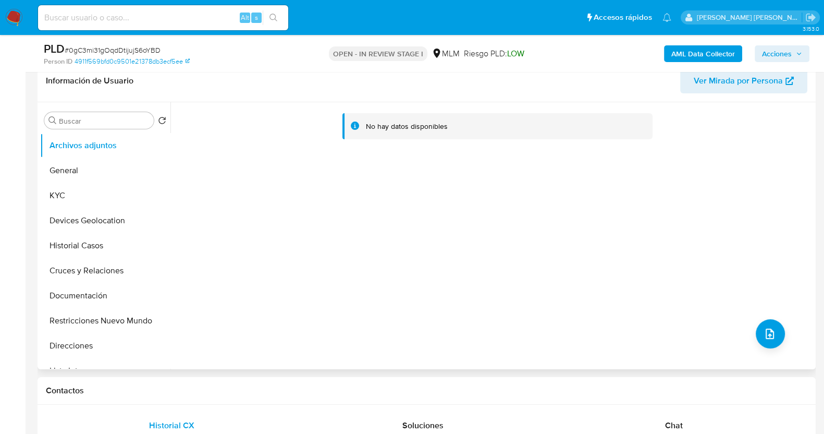
scroll to position [260, 0]
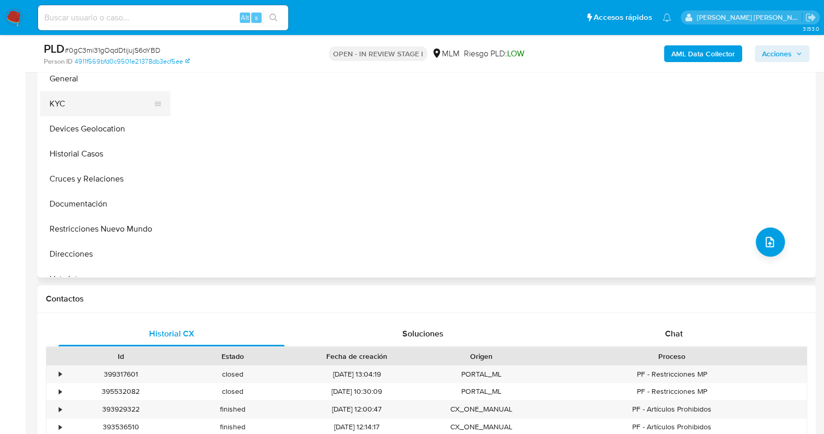
click at [78, 104] on button "KYC" at bounding box center [101, 103] width 122 height 25
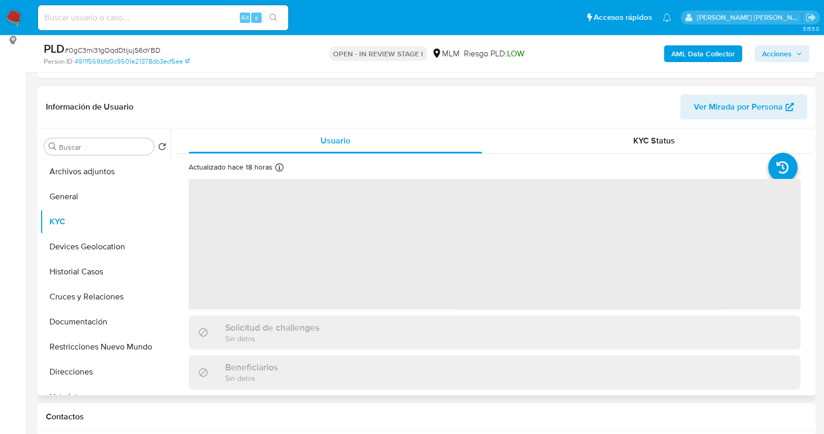
scroll to position [130, 0]
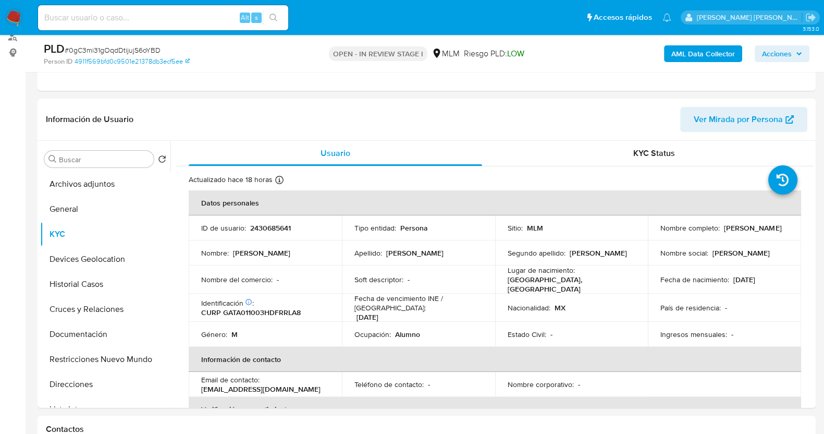
click at [121, 51] on span "# 0gC3mi31gOqdDtijujS6oYBD" at bounding box center [113, 50] width 96 height 10
copy span "0gC3mi31gOqdDtijujS6oYBD"
click at [95, 184] on button "Archivos adjuntos" at bounding box center [101, 183] width 122 height 25
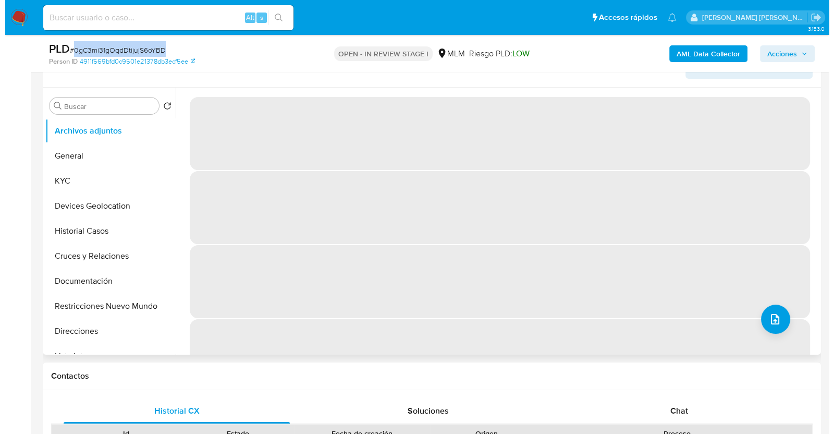
scroll to position [195, 0]
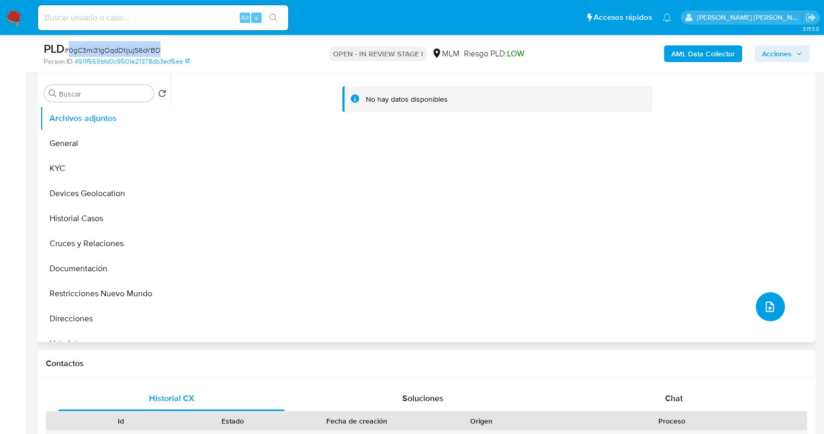
click at [771, 304] on icon "upload-file" at bounding box center [769, 306] width 13 height 13
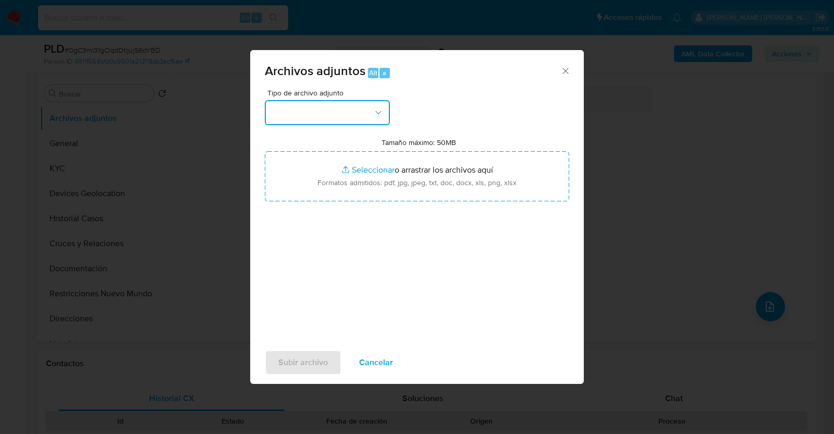
click at [387, 109] on button "button" at bounding box center [327, 112] width 125 height 25
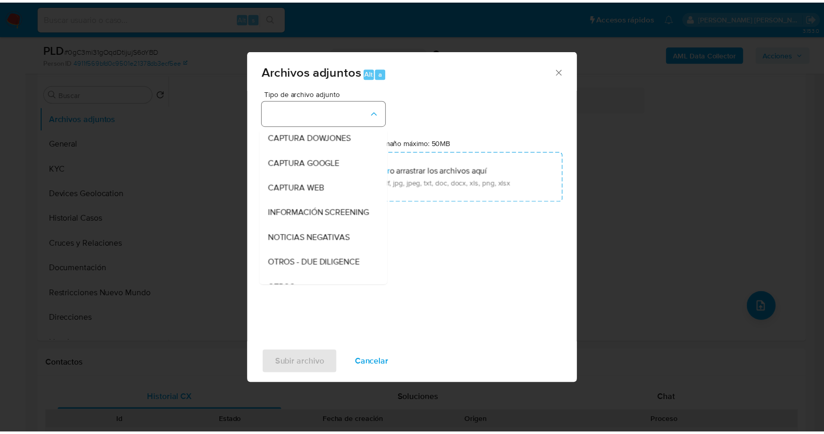
scroll to position [54, 0]
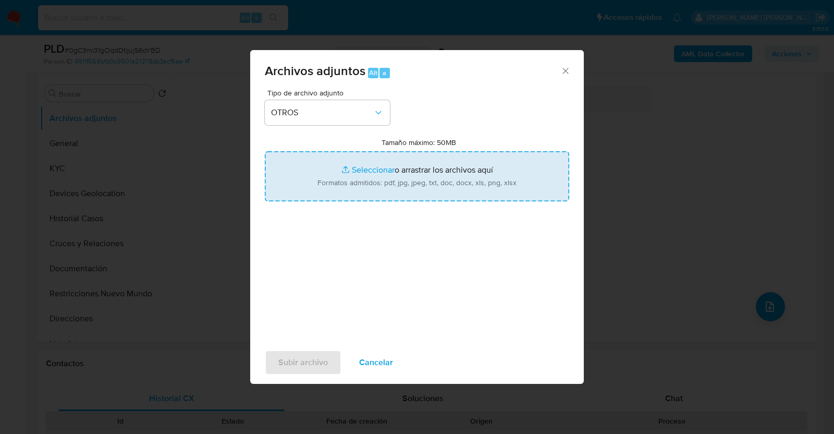
type input "C:\fakepath\2430685641_ARMANDO GARCIA_JUL2025.pdf"
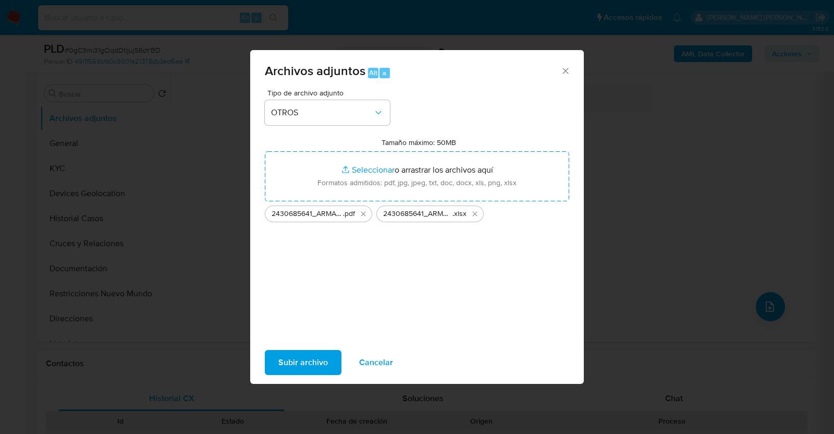
click at [304, 357] on span "Subir archivo" at bounding box center [303, 362] width 50 height 23
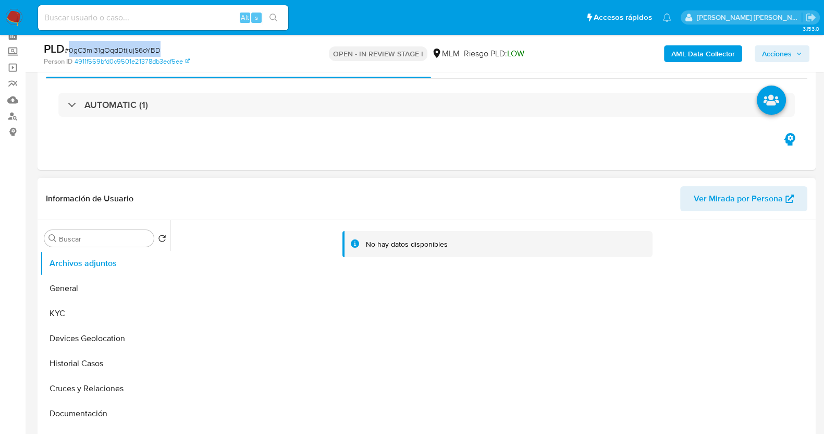
scroll to position [0, 0]
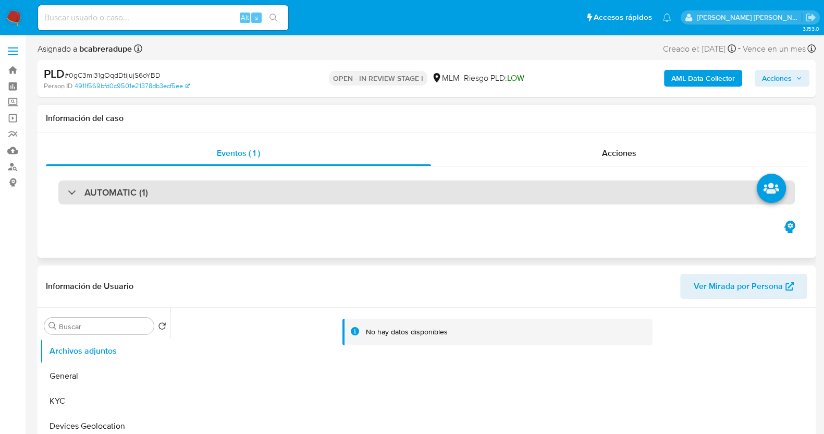
click at [83, 197] on div "AUTOMATIC (1)" at bounding box center [108, 192] width 80 height 11
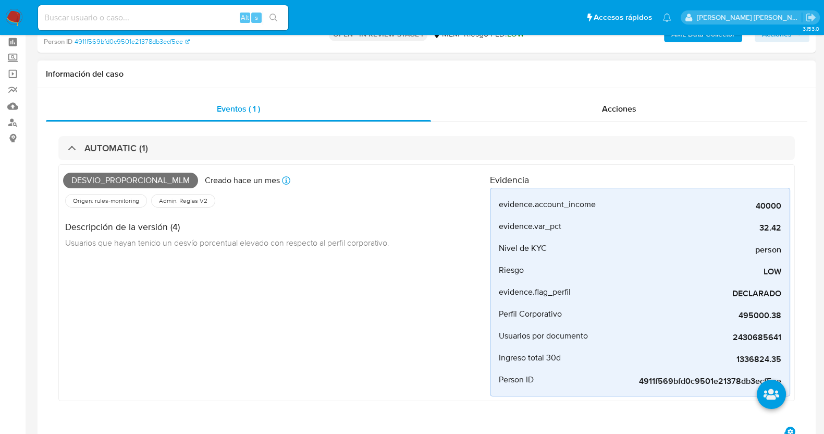
scroll to position [65, 0]
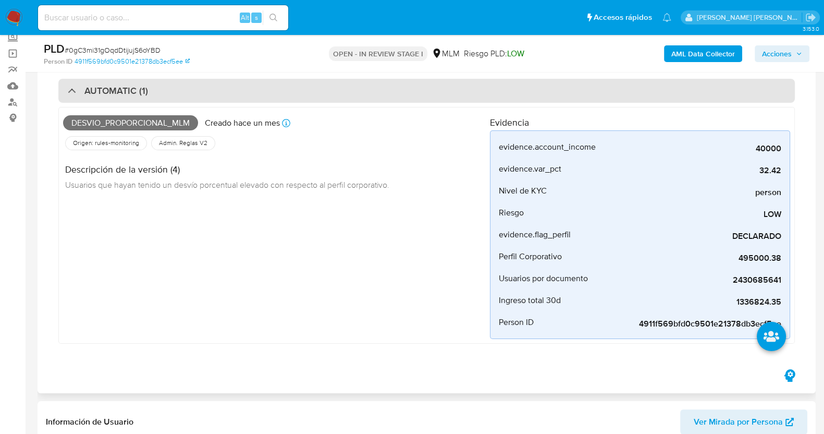
click at [68, 90] on div at bounding box center [68, 90] width 0 height 0
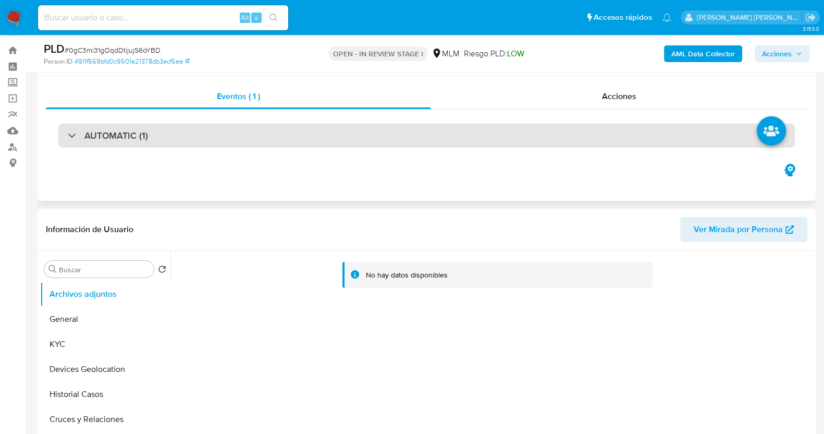
scroll to position [0, 0]
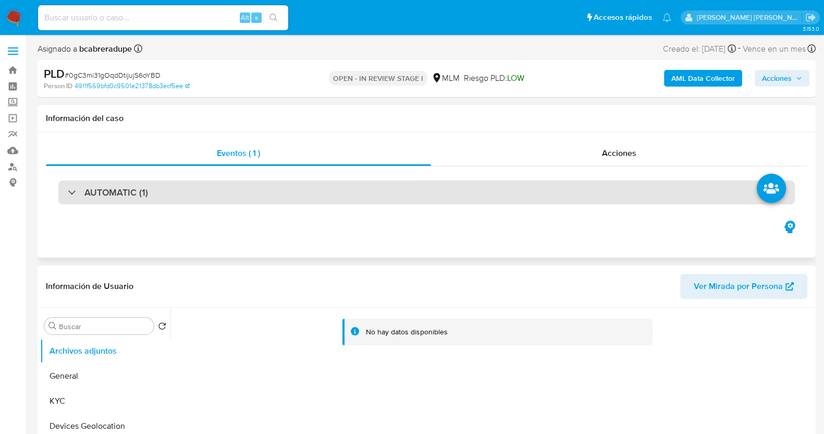
click at [131, 192] on h3 "AUTOMATIC (1)" at bounding box center [116, 192] width 64 height 11
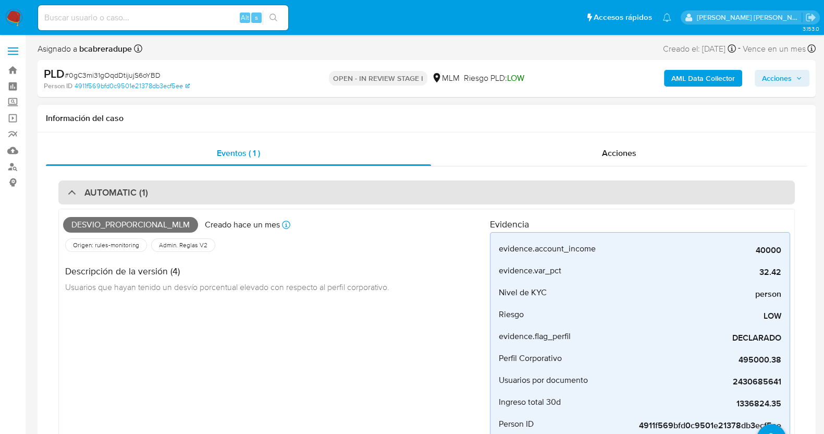
click at [102, 193] on h3 "AUTOMATIC (1)" at bounding box center [116, 192] width 64 height 11
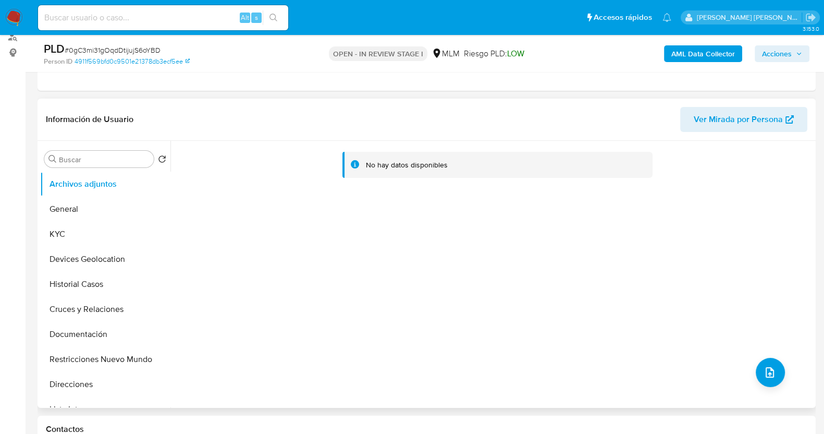
scroll to position [65, 0]
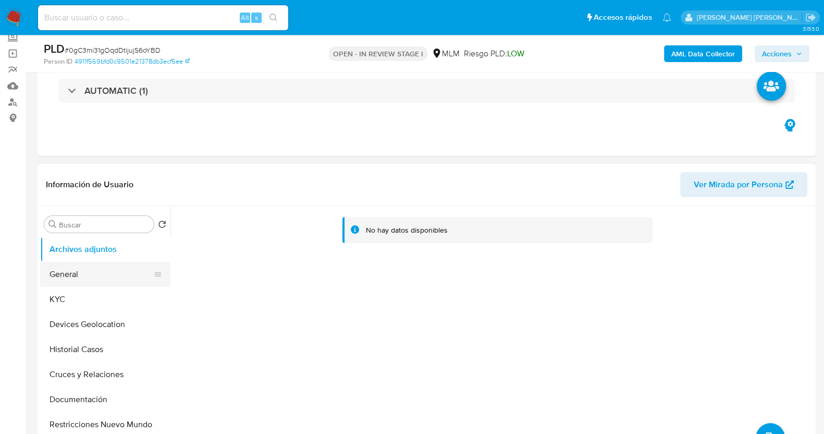
click at [110, 272] on button "General" at bounding box center [101, 274] width 122 height 25
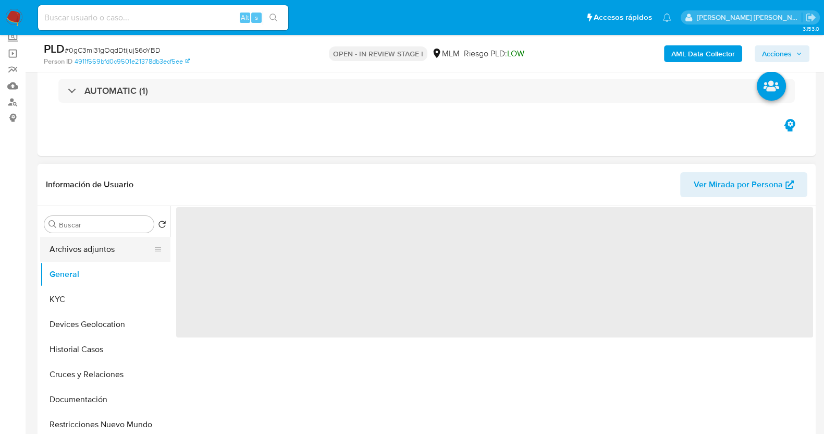
click at [101, 249] on button "Archivos adjuntos" at bounding box center [101, 249] width 122 height 25
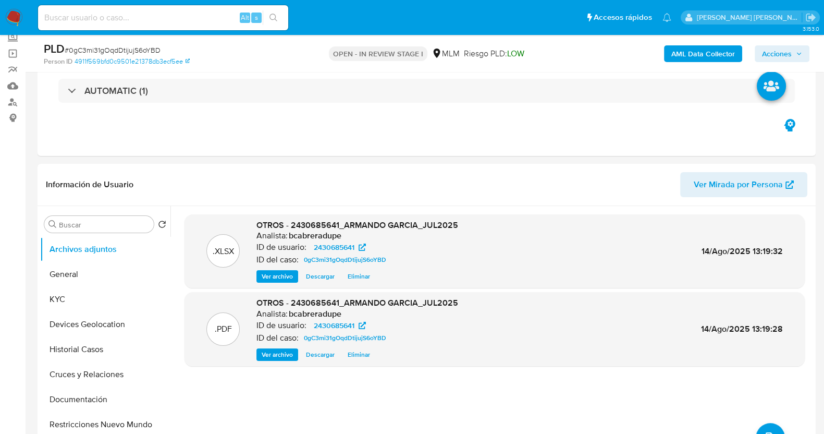
click at [788, 51] on span "Acciones" at bounding box center [777, 53] width 30 height 17
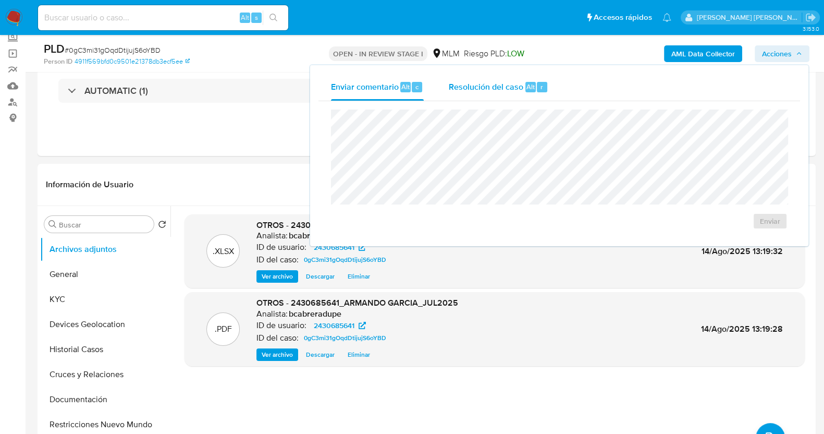
click at [492, 94] on div "Resolución del caso Alt r" at bounding box center [499, 86] width 100 height 27
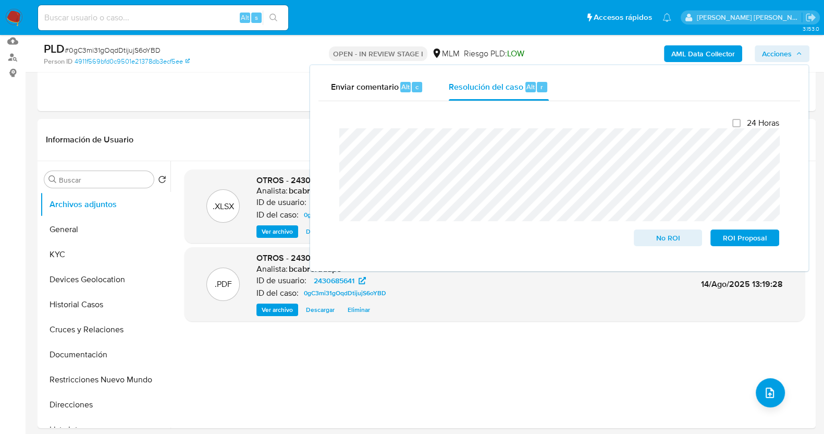
scroll to position [130, 0]
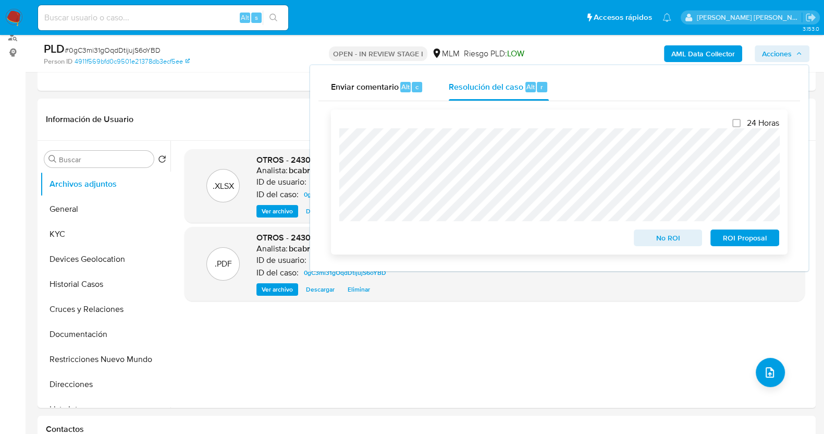
click at [745, 237] on span "ROI Proposal" at bounding box center [745, 237] width 54 height 15
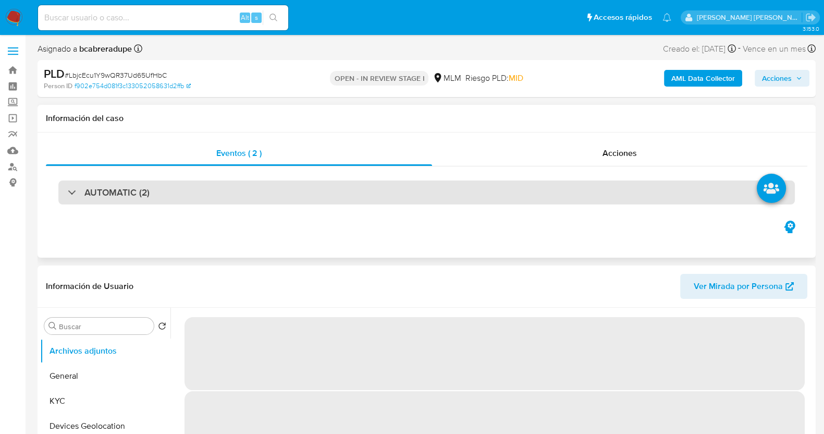
select select "10"
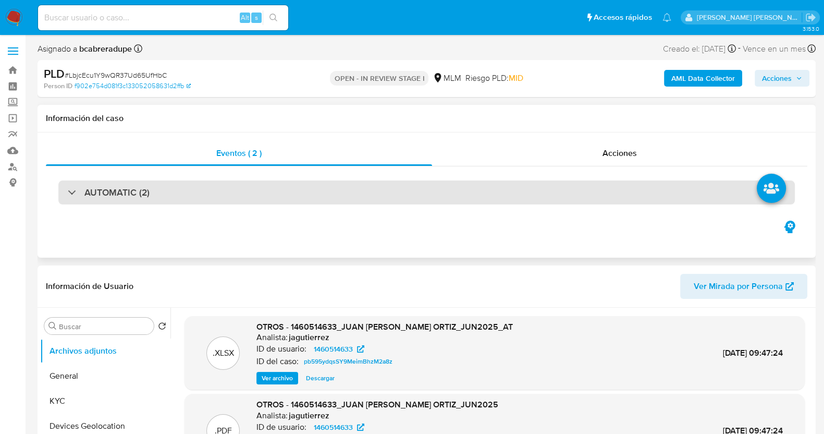
click at [140, 187] on h3 "AUTOMATIC (2)" at bounding box center [116, 192] width 65 height 11
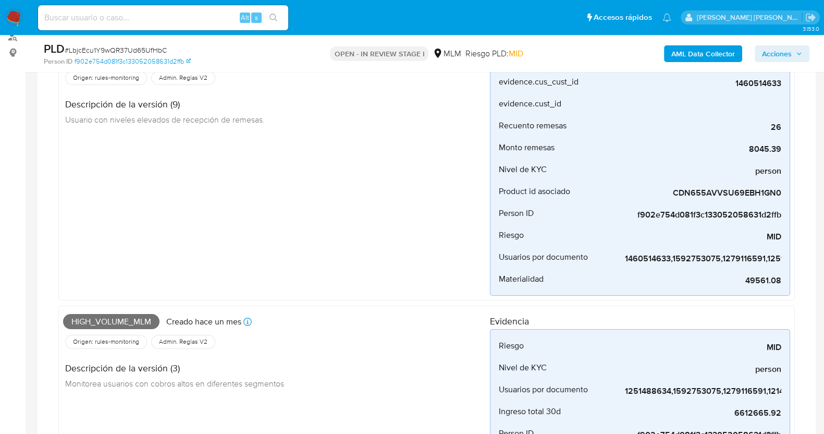
scroll to position [65, 0]
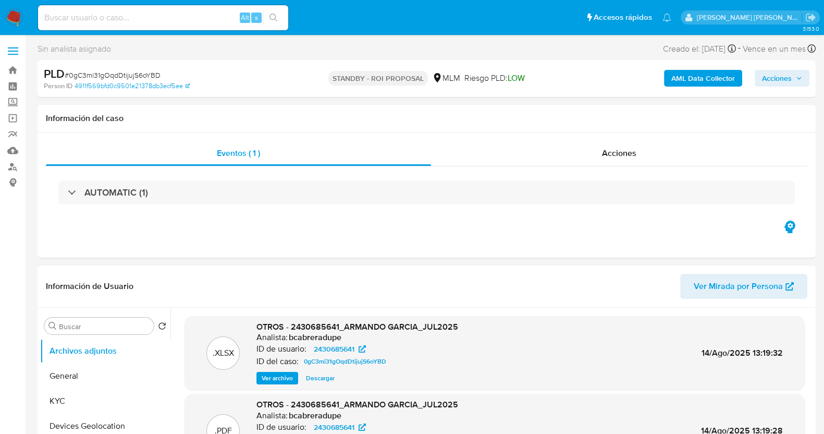
select select "10"
